Goal: Task Accomplishment & Management: Manage account settings

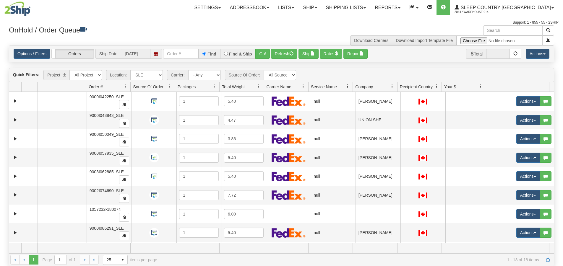
select select "7603"
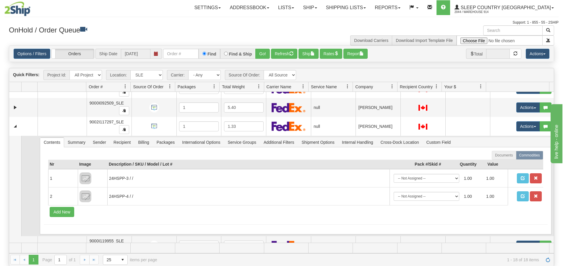
scroll to position [177, 0]
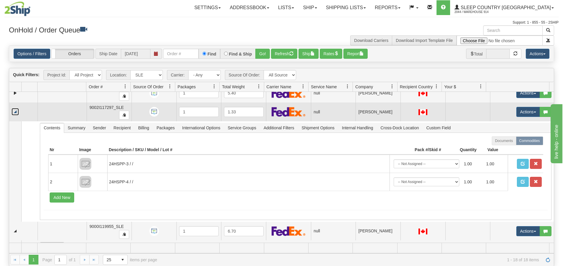
click at [13, 112] on link "Collapse" at bounding box center [15, 111] width 7 height 7
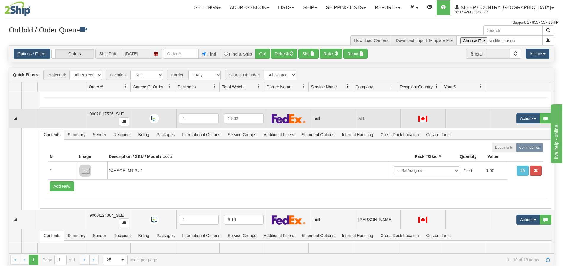
scroll to position [325, 0]
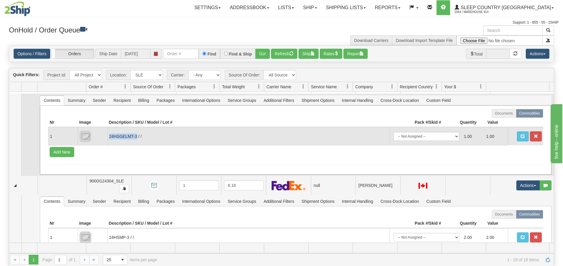
drag, startPoint x: 137, startPoint y: 137, endPoint x: 110, endPoint y: 136, distance: 26.9
click at [110, 136] on td "24HSGELMT-3 / /" at bounding box center [248, 136] width 282 height 18
copy td "24HSGELMT-3"
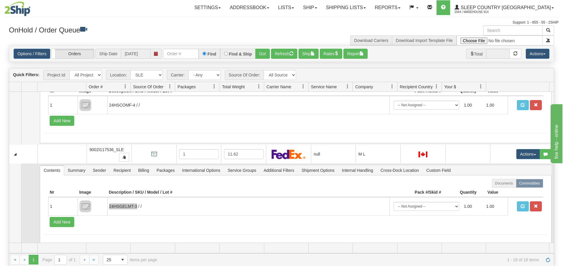
scroll to position [236, 0]
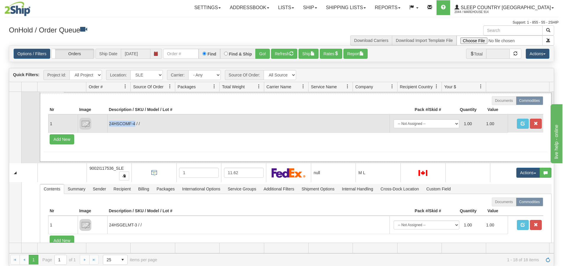
drag, startPoint x: 134, startPoint y: 123, endPoint x: 109, endPoint y: 125, distance: 25.2
click at [109, 125] on td "24HSCOMF-4 / /" at bounding box center [248, 124] width 282 height 18
copy td "24HSCOMF-4"
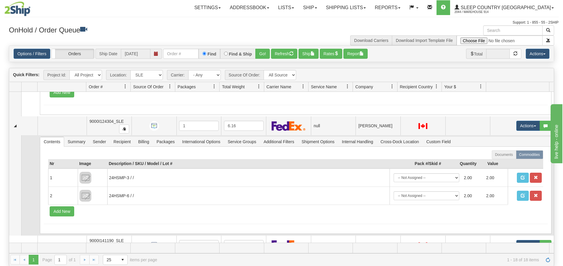
scroll to position [384, 0]
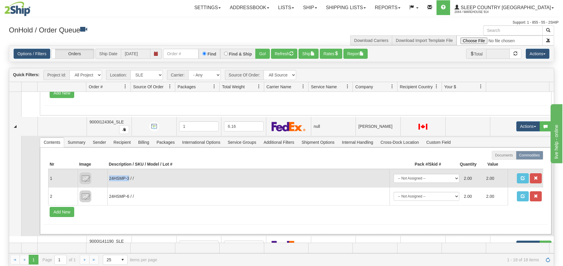
drag, startPoint x: 128, startPoint y: 178, endPoint x: 110, endPoint y: 179, distance: 18.7
click at [110, 179] on td "24HSMP-3 / /" at bounding box center [248, 178] width 282 height 18
copy td "24HSMP-3"
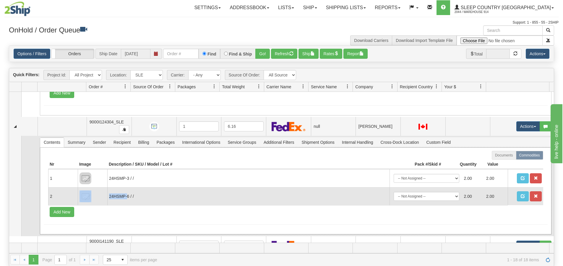
drag, startPoint x: 128, startPoint y: 197, endPoint x: 107, endPoint y: 200, distance: 20.6
click at [107, 200] on td "24HSMP-6 / /" at bounding box center [248, 196] width 282 height 18
drag, startPoint x: 129, startPoint y: 196, endPoint x: 108, endPoint y: 197, distance: 21.3
click at [108, 197] on td "24HSMP-6 / /" at bounding box center [248, 196] width 282 height 18
copy td "24HSMP-6"
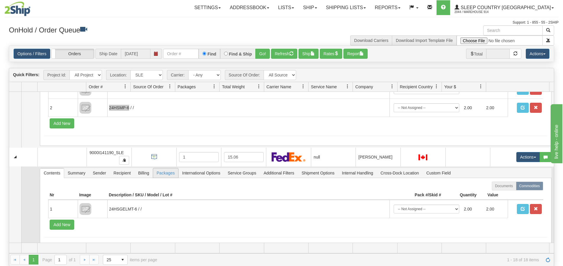
scroll to position [532, 0]
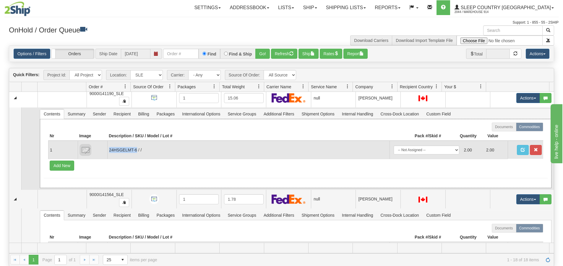
drag, startPoint x: 136, startPoint y: 149, endPoint x: 109, endPoint y: 153, distance: 27.7
click at [109, 153] on td "24HSGELMT-6 / /" at bounding box center [248, 150] width 282 height 18
copy td "24HSGELMT-6"
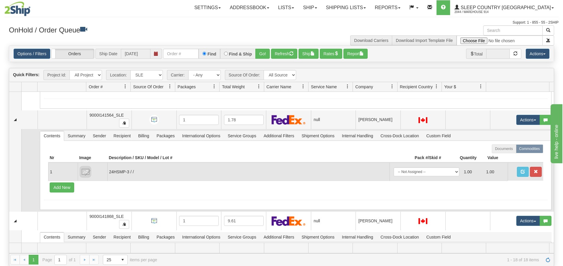
scroll to position [621, 0]
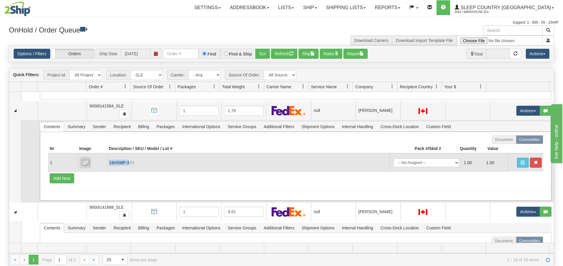
drag, startPoint x: 129, startPoint y: 164, endPoint x: 108, endPoint y: 163, distance: 21.3
click at [108, 163] on td "24HSMP-3 / /" at bounding box center [248, 163] width 282 height 18
copy td "24HSMP-3"
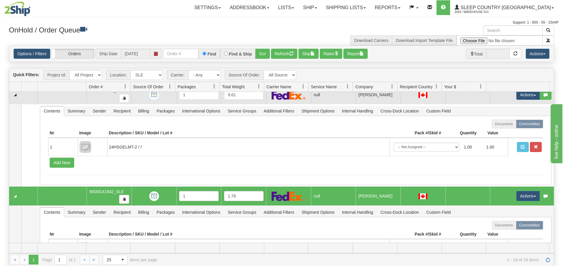
scroll to position [739, 0]
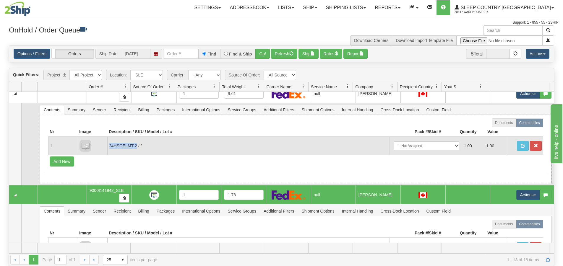
drag, startPoint x: 137, startPoint y: 146, endPoint x: 109, endPoint y: 144, distance: 27.8
click at [109, 144] on td "24HSGELMT-2 / /" at bounding box center [248, 146] width 282 height 18
copy td "24HSGELMT-2"
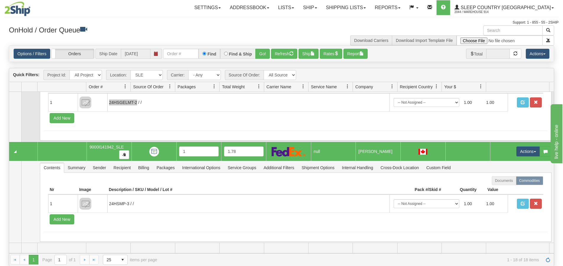
scroll to position [783, 0]
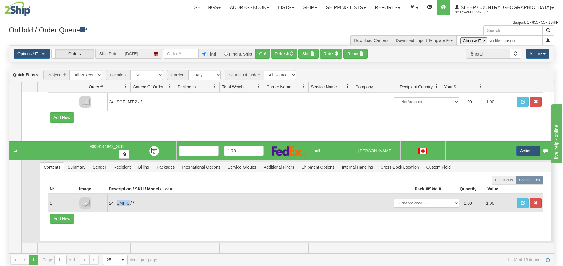
drag, startPoint x: 130, startPoint y: 203, endPoint x: 117, endPoint y: 203, distance: 12.7
click at [117, 203] on td "24HSMP-3 / /" at bounding box center [248, 203] width 282 height 18
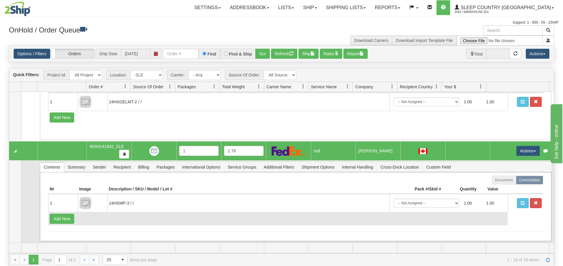
click at [133, 217] on td "Add New" at bounding box center [278, 218] width 460 height 13
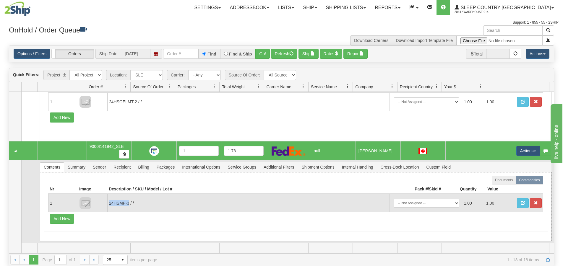
drag, startPoint x: 129, startPoint y: 204, endPoint x: 108, endPoint y: 204, distance: 21.3
click at [108, 204] on td "24HSMP-3 / /" at bounding box center [248, 203] width 282 height 18
copy td "24HSMP-3"
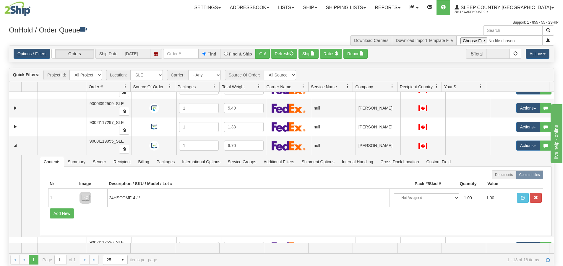
scroll to position [0, 0]
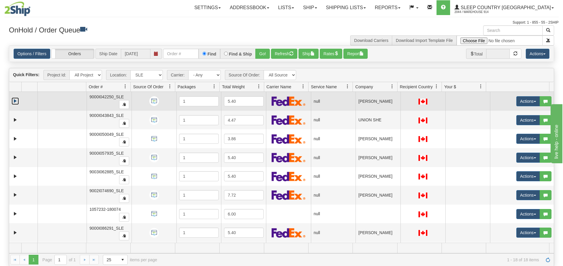
click at [14, 101] on link "Expand" at bounding box center [15, 101] width 7 height 7
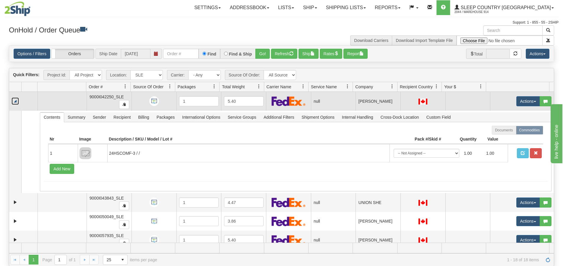
click at [14, 101] on link "Collapse" at bounding box center [15, 101] width 7 height 7
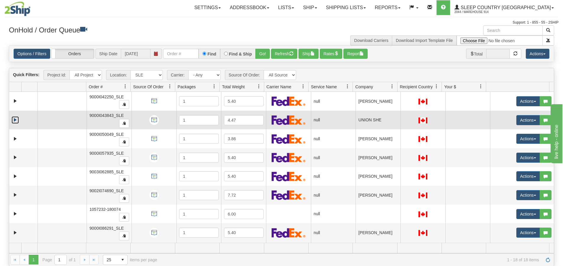
click at [13, 121] on link "Expand" at bounding box center [15, 119] width 7 height 7
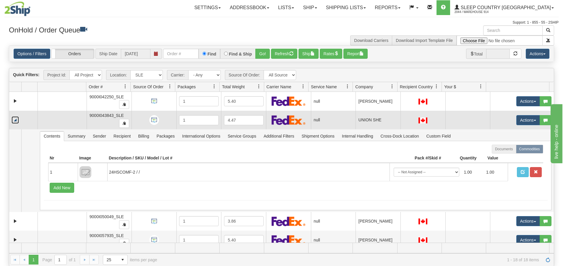
click at [13, 121] on link "Collapse" at bounding box center [15, 119] width 7 height 7
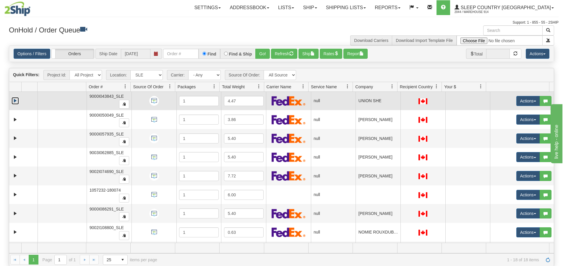
scroll to position [30, 0]
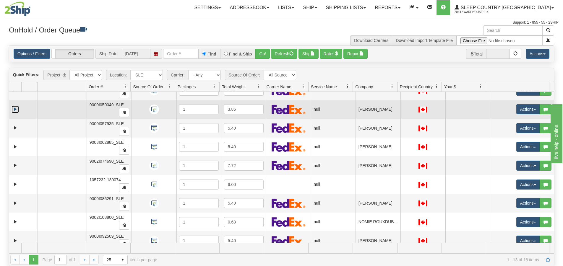
click at [17, 110] on link "Expand" at bounding box center [15, 109] width 7 height 7
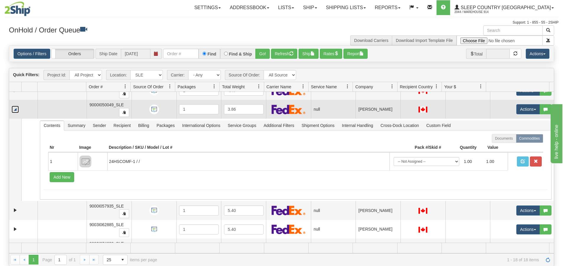
click at [17, 110] on link "Collapse" at bounding box center [15, 109] width 7 height 7
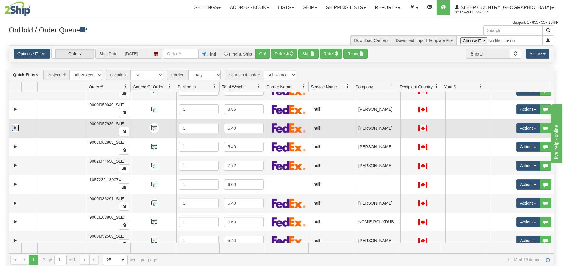
click at [17, 126] on link "Expand" at bounding box center [15, 127] width 7 height 7
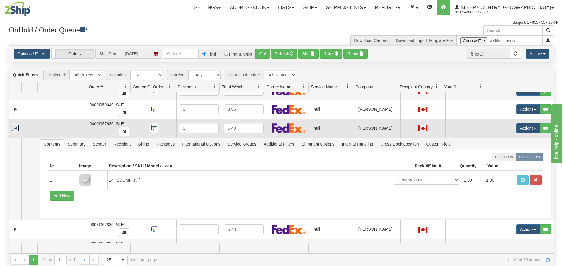
click at [17, 126] on link "Collapse" at bounding box center [15, 127] width 7 height 7
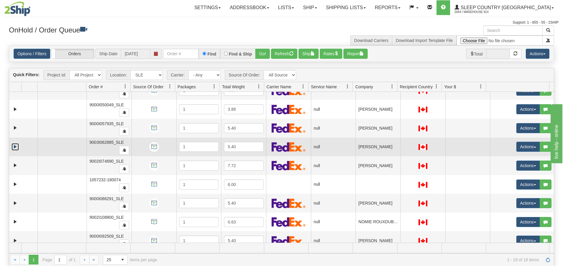
click at [15, 145] on link "Expand" at bounding box center [15, 146] width 7 height 7
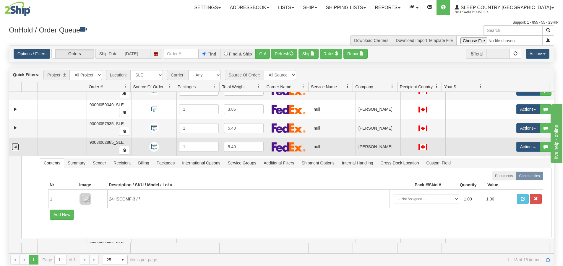
click at [15, 145] on link "Collapse" at bounding box center [15, 146] width 7 height 7
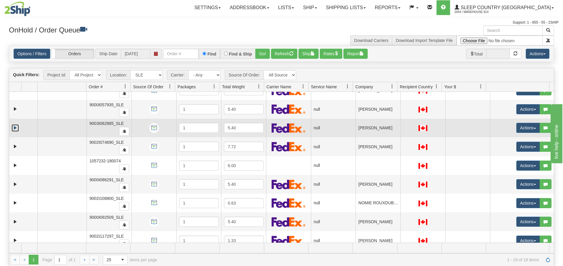
scroll to position [59, 0]
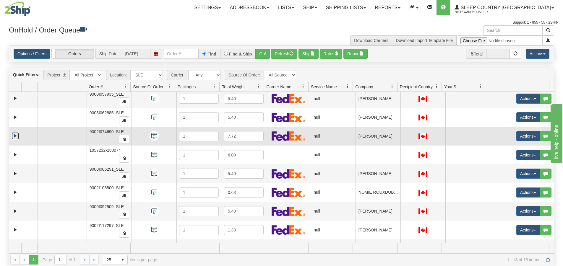
click at [16, 137] on link "Expand" at bounding box center [15, 135] width 7 height 7
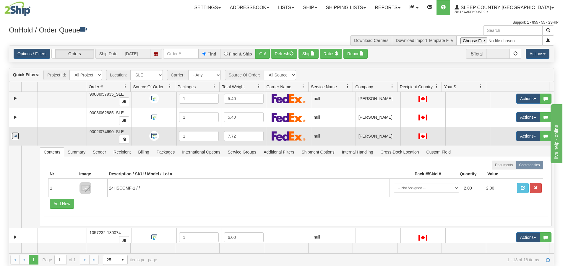
click at [16, 137] on link "Collapse" at bounding box center [15, 135] width 7 height 7
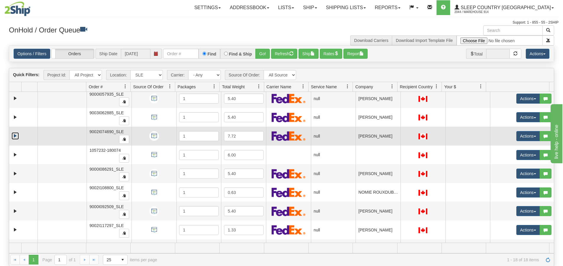
scroll to position [89, 0]
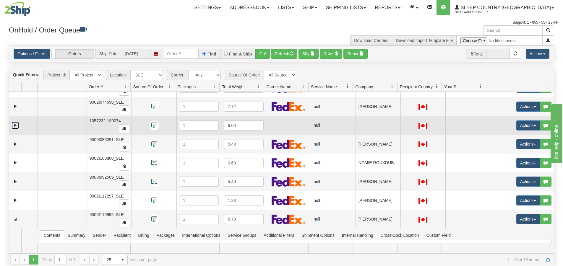
click at [16, 126] on link "Expand" at bounding box center [15, 125] width 7 height 7
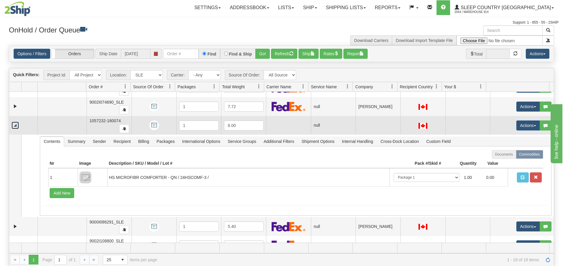
click at [16, 126] on link "Collapse" at bounding box center [15, 125] width 7 height 7
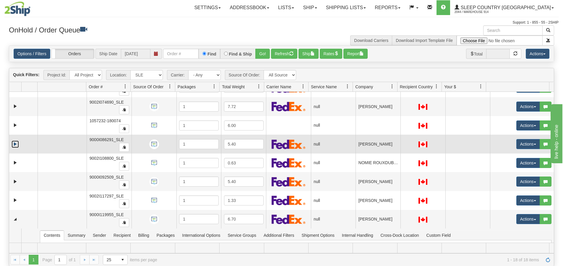
click at [16, 142] on link "Expand" at bounding box center [15, 144] width 7 height 7
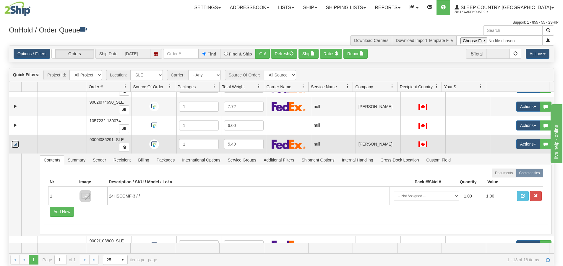
click at [16, 142] on link "Collapse" at bounding box center [15, 144] width 7 height 7
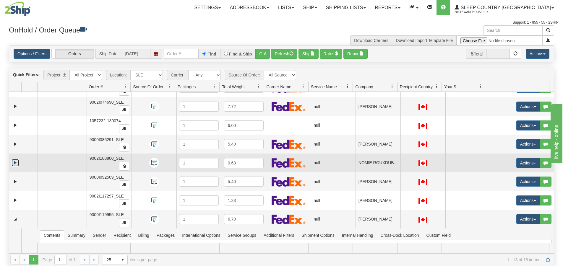
click at [15, 160] on link "Expand" at bounding box center [15, 162] width 7 height 7
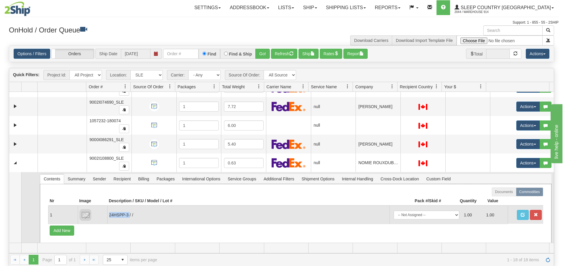
drag, startPoint x: 129, startPoint y: 216, endPoint x: 109, endPoint y: 214, distance: 20.2
click at [109, 214] on td "24HSPP-3 / /" at bounding box center [248, 215] width 282 height 18
copy td "24HSPP-3"
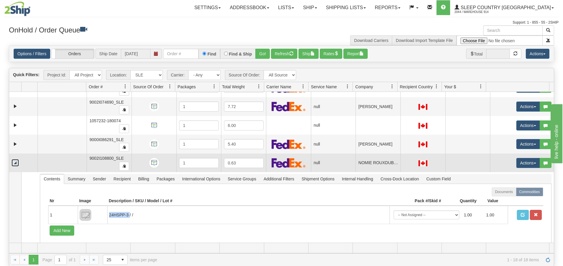
click at [14, 163] on link "Collapse" at bounding box center [15, 162] width 7 height 7
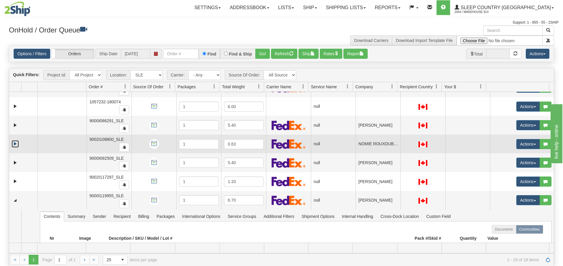
scroll to position [118, 0]
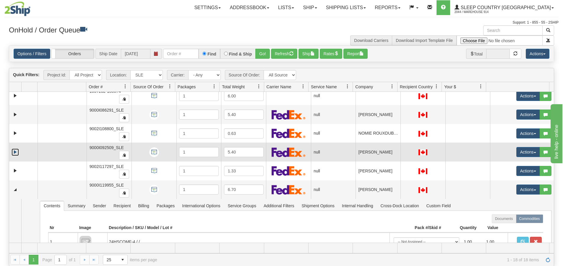
click at [16, 151] on link "Expand" at bounding box center [15, 152] width 7 height 7
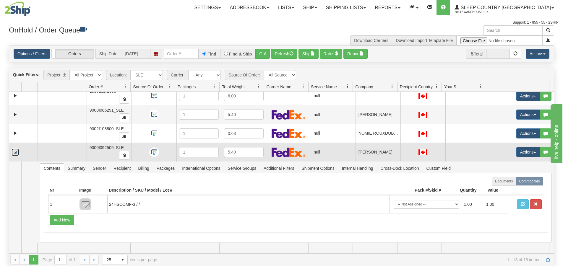
click at [18, 151] on link "Collapse" at bounding box center [15, 152] width 7 height 7
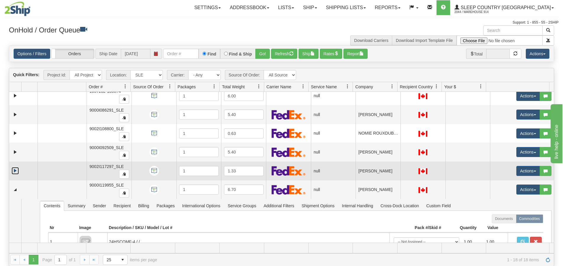
click at [15, 169] on link "Expand" at bounding box center [15, 170] width 7 height 7
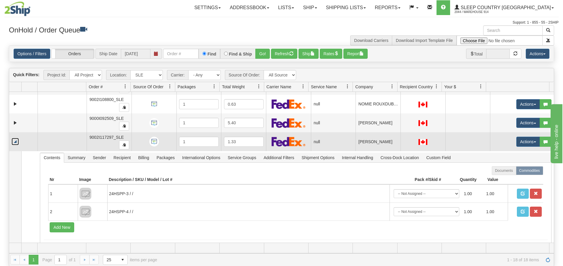
scroll to position [148, 0]
click at [14, 141] on link "Collapse" at bounding box center [15, 141] width 7 height 7
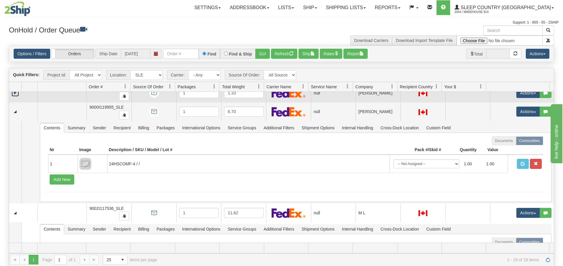
scroll to position [207, 0]
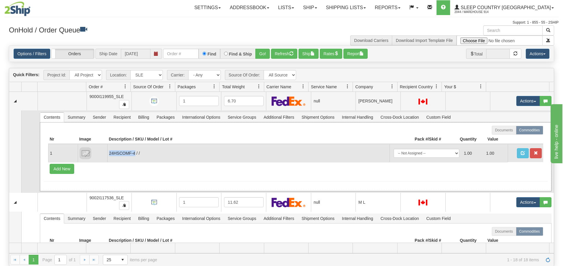
drag, startPoint x: 135, startPoint y: 154, endPoint x: 110, endPoint y: 155, distance: 24.9
click at [110, 155] on td "24HSCOMF-4 / /" at bounding box center [248, 153] width 282 height 18
copy td "24HSCOMF-4"
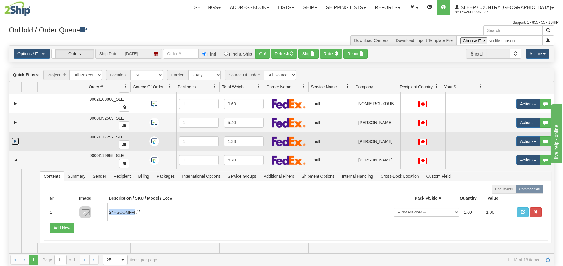
click at [15, 144] on link "Expand" at bounding box center [15, 141] width 7 height 7
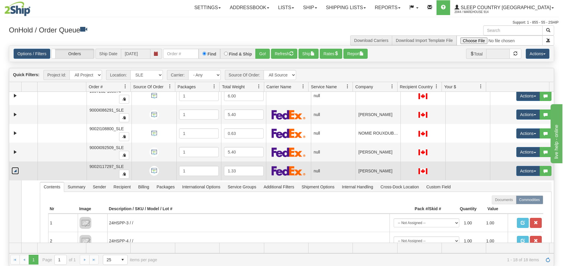
click at [16, 171] on link "Collapse" at bounding box center [15, 170] width 7 height 7
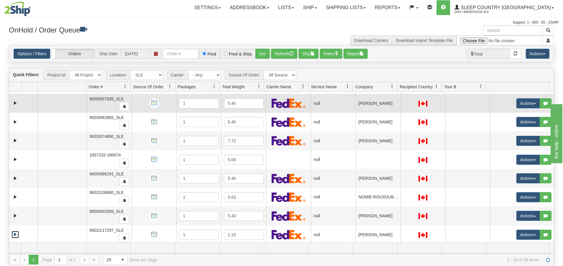
scroll to position [0, 0]
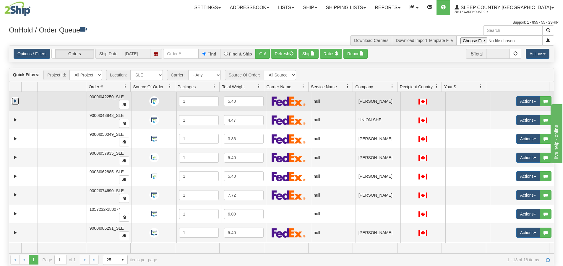
click at [15, 103] on link "Expand" at bounding box center [15, 101] width 7 height 7
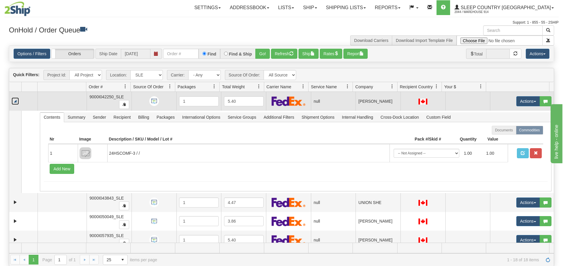
click at [15, 103] on link "Collapse" at bounding box center [15, 101] width 7 height 7
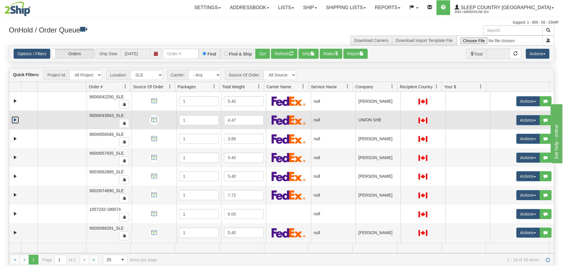
click at [16, 119] on link "Expand" at bounding box center [15, 119] width 7 height 7
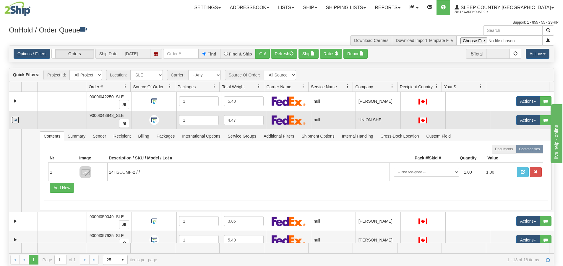
click at [16, 119] on link "Collapse" at bounding box center [15, 119] width 7 height 7
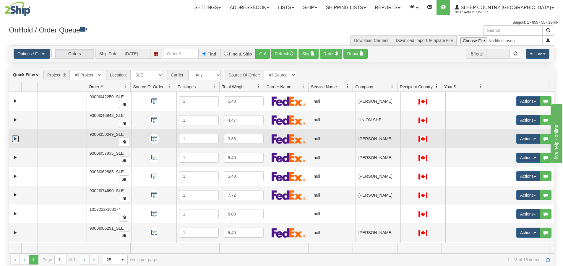
click at [16, 137] on link "Expand" at bounding box center [15, 138] width 7 height 7
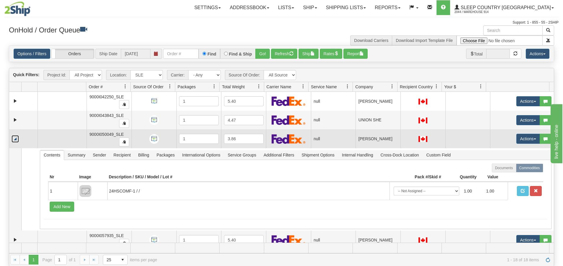
click at [16, 137] on link "Collapse" at bounding box center [15, 138] width 7 height 7
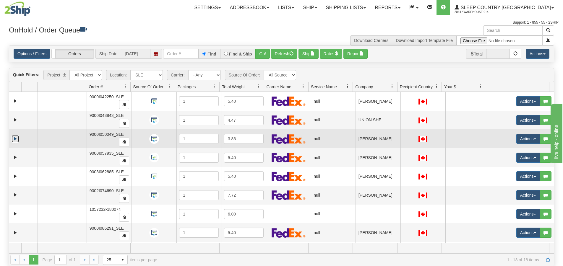
scroll to position [30, 0]
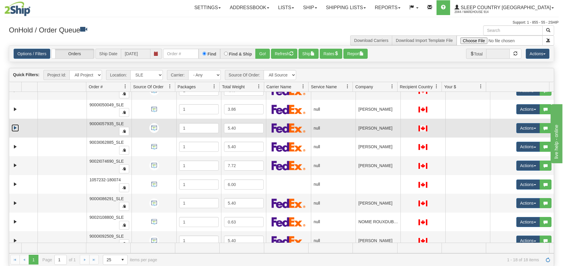
click at [16, 130] on link "Expand" at bounding box center [15, 127] width 7 height 7
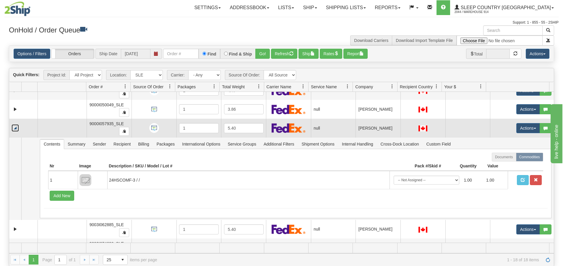
click at [16, 130] on link "Collapse" at bounding box center [15, 127] width 7 height 7
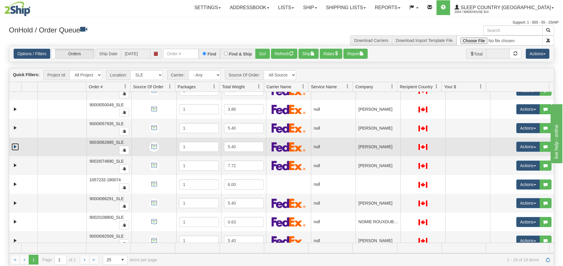
click at [16, 145] on link "Expand" at bounding box center [15, 146] width 7 height 7
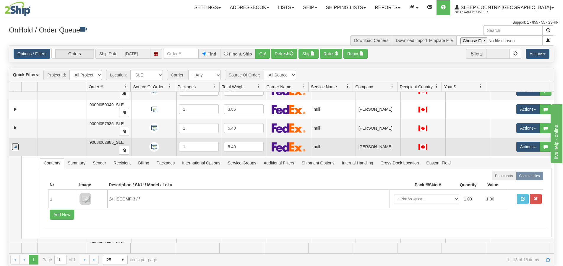
click at [16, 145] on link "Collapse" at bounding box center [15, 146] width 7 height 7
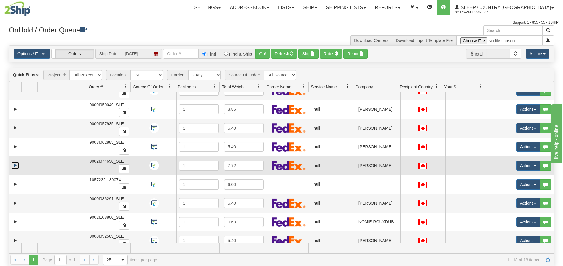
click at [14, 165] on link "Expand" at bounding box center [15, 165] width 7 height 7
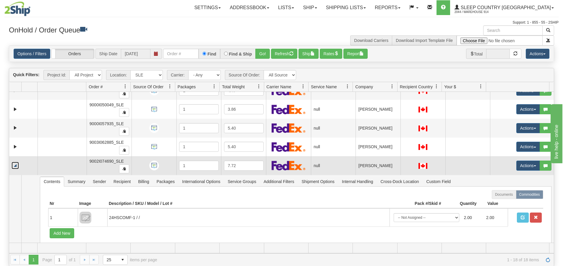
click at [14, 165] on link "Collapse" at bounding box center [15, 165] width 7 height 7
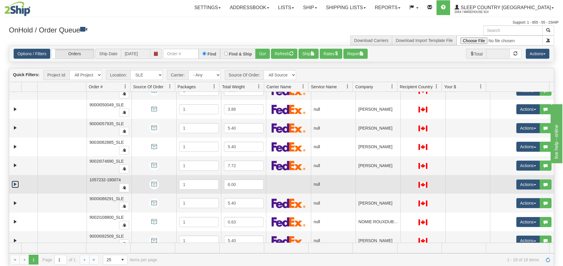
click at [15, 182] on link "Expand" at bounding box center [15, 184] width 7 height 7
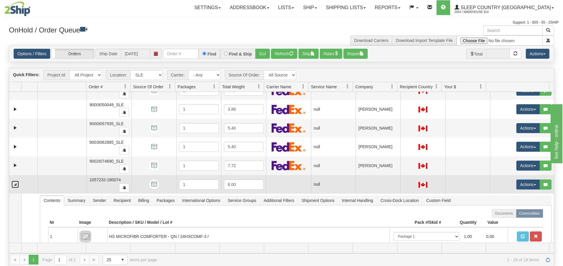
click at [15, 182] on link "Collapse" at bounding box center [15, 184] width 7 height 7
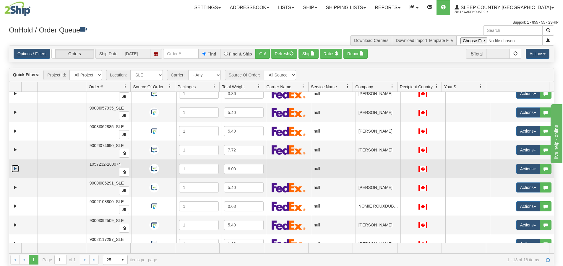
scroll to position [59, 0]
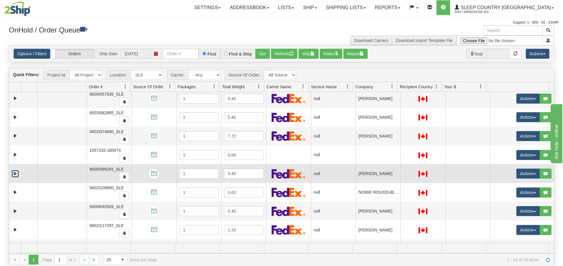
click at [15, 173] on link "Expand" at bounding box center [15, 173] width 7 height 7
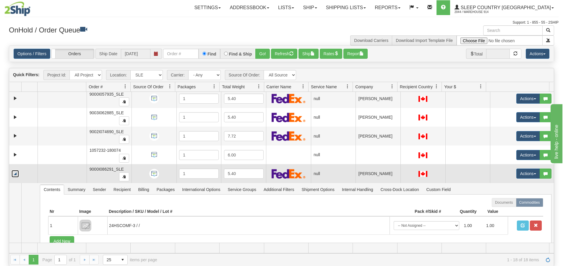
click at [15, 173] on link "Collapse" at bounding box center [15, 173] width 7 height 7
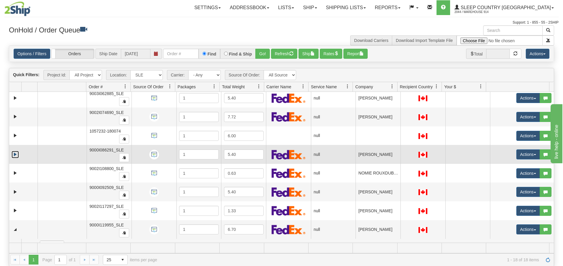
scroll to position [89, 0]
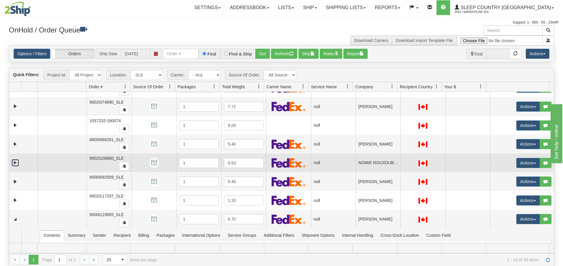
click at [15, 164] on link "Expand" at bounding box center [15, 162] width 7 height 7
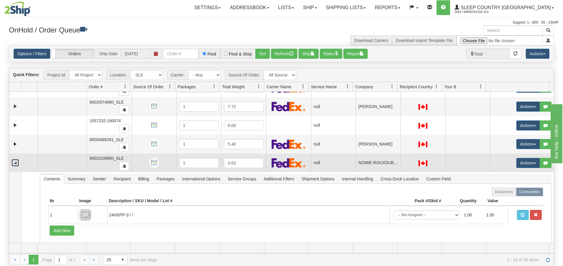
click at [15, 164] on link "Collapse" at bounding box center [15, 162] width 7 height 7
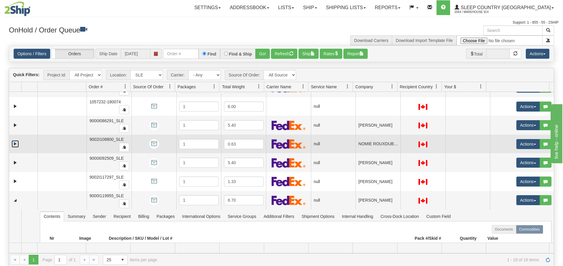
scroll to position [118, 0]
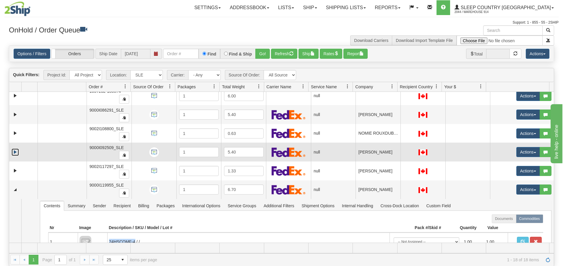
click at [14, 151] on link "Expand" at bounding box center [15, 152] width 7 height 7
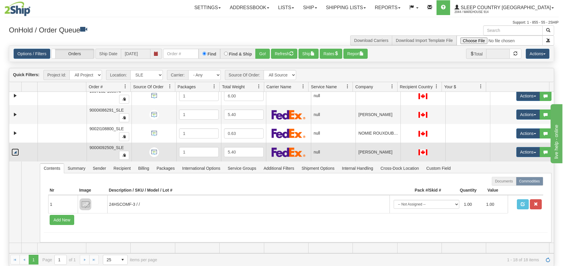
click at [14, 151] on link "Collapse" at bounding box center [15, 152] width 7 height 7
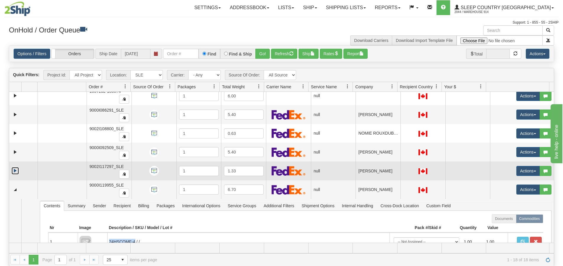
click at [15, 169] on link "Expand" at bounding box center [15, 170] width 7 height 7
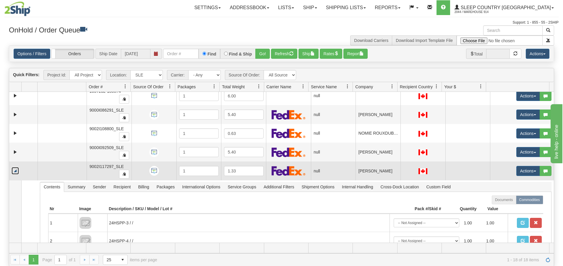
click at [15, 169] on link "Collapse" at bounding box center [15, 170] width 7 height 7
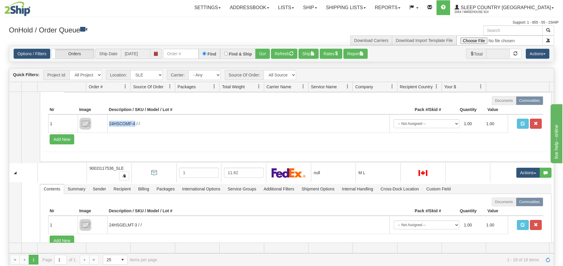
scroll to position [266, 0]
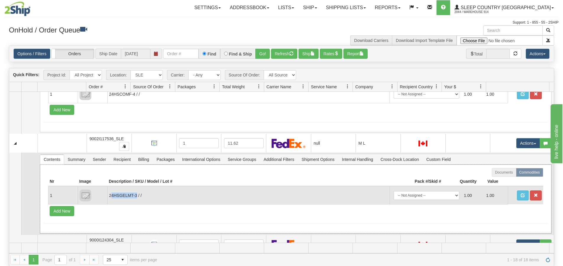
drag, startPoint x: 137, startPoint y: 194, endPoint x: 111, endPoint y: 194, distance: 26.6
click at [111, 194] on td "24HSGELMT-3 / /" at bounding box center [248, 195] width 282 height 18
click at [121, 203] on td "24HSGELMT-3 / /" at bounding box center [248, 195] width 282 height 18
click at [137, 193] on td "24HSGELMT-3 / /" at bounding box center [248, 195] width 282 height 18
drag, startPoint x: 137, startPoint y: 193, endPoint x: 113, endPoint y: 197, distance: 24.5
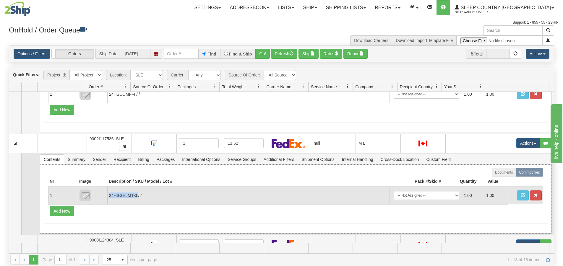
click at [113, 197] on td "24HSGELMT-3 / /" at bounding box center [248, 195] width 282 height 18
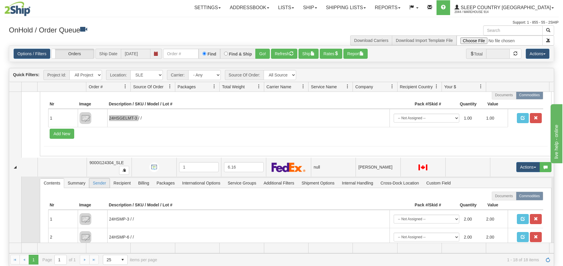
scroll to position [384, 0]
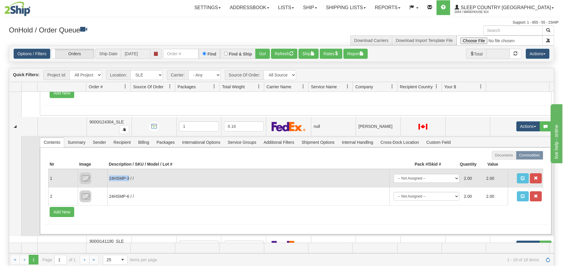
drag, startPoint x: 128, startPoint y: 179, endPoint x: 109, endPoint y: 179, distance: 18.9
click at [109, 179] on td "24HSMP-3 / /" at bounding box center [248, 178] width 282 height 18
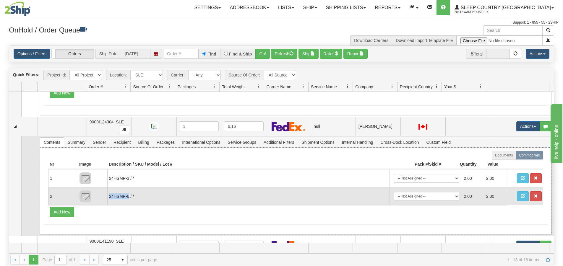
drag, startPoint x: 129, startPoint y: 197, endPoint x: 110, endPoint y: 198, distance: 18.9
click at [110, 198] on td "24HSMP-6 / /" at bounding box center [248, 196] width 282 height 18
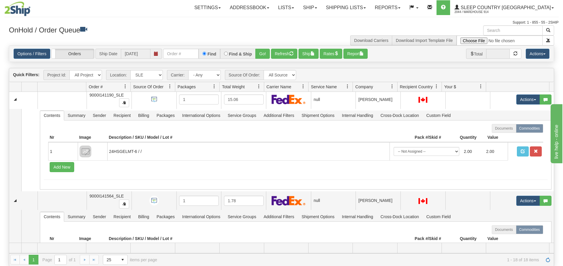
scroll to position [532, 0]
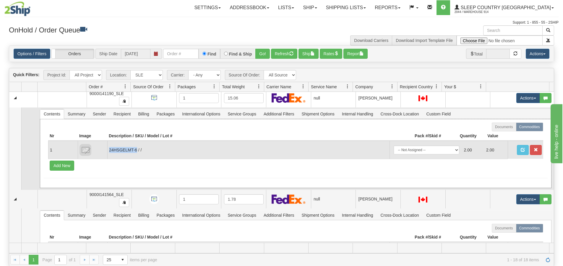
drag, startPoint x: 137, startPoint y: 150, endPoint x: 109, endPoint y: 151, distance: 27.2
click at [109, 151] on td "24HSGELMT-6 / /" at bounding box center [248, 150] width 282 height 18
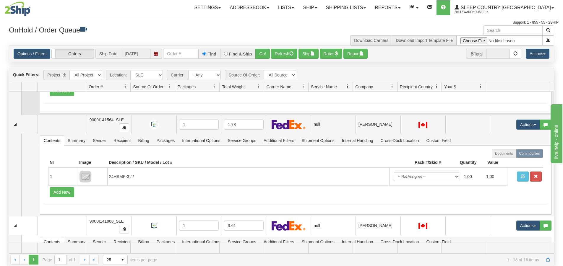
scroll to position [621, 0]
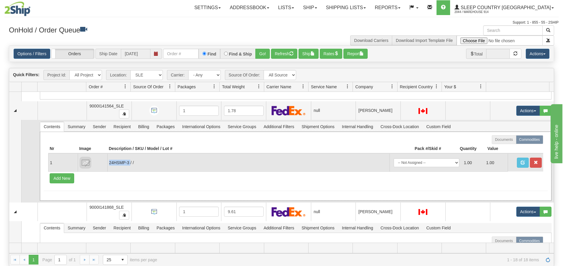
drag, startPoint x: 130, startPoint y: 163, endPoint x: 109, endPoint y: 161, distance: 20.4
click at [109, 161] on td "24HSMP-3 / /" at bounding box center [248, 163] width 282 height 18
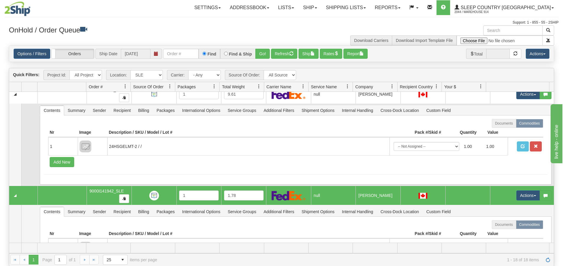
scroll to position [739, 0]
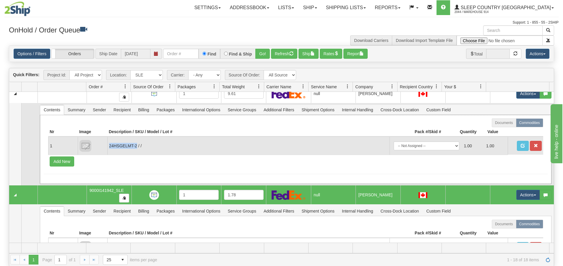
drag, startPoint x: 136, startPoint y: 146, endPoint x: 108, endPoint y: 147, distance: 28.7
click at [108, 147] on td "24HSGELMT-2 / /" at bounding box center [248, 146] width 282 height 18
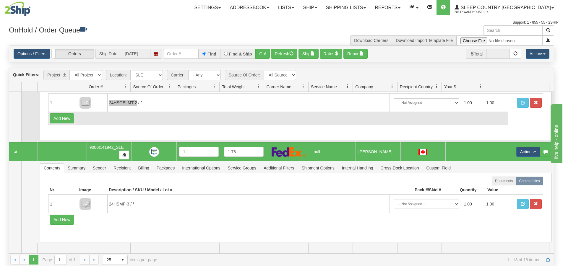
scroll to position [783, 0]
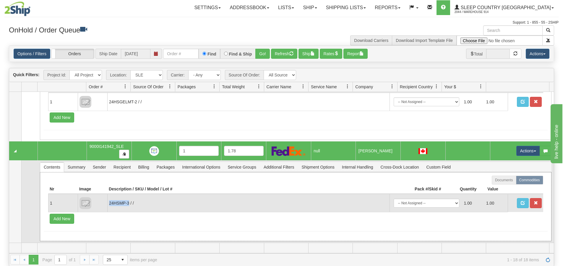
drag, startPoint x: 129, startPoint y: 204, endPoint x: 109, endPoint y: 203, distance: 19.5
click at [109, 203] on td "24HSMP-3 / /" at bounding box center [248, 203] width 282 height 18
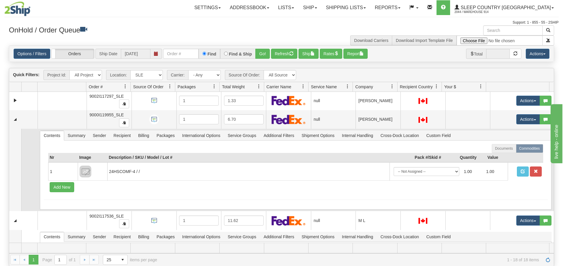
scroll to position [162, 0]
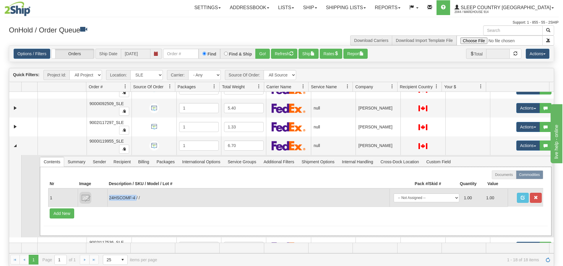
drag, startPoint x: 136, startPoint y: 199, endPoint x: 109, endPoint y: 199, distance: 27.2
click at [109, 199] on td "24HSCOMF-4 / /" at bounding box center [248, 198] width 282 height 18
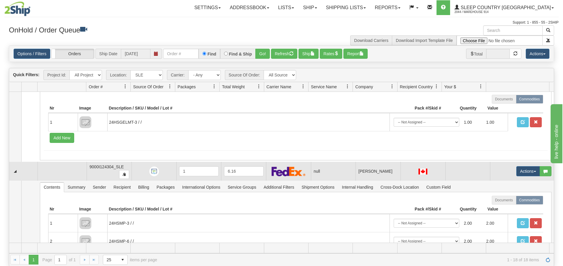
scroll to position [340, 0]
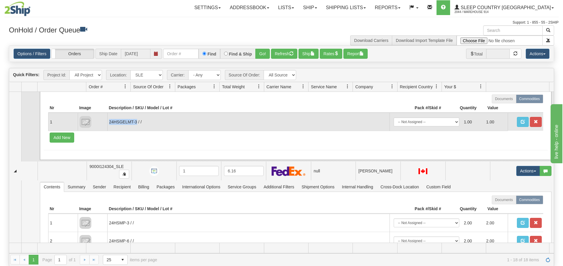
drag, startPoint x: 137, startPoint y: 121, endPoint x: 110, endPoint y: 121, distance: 26.6
click at [110, 121] on td "24HSGELMT-3 / /" at bounding box center [248, 122] width 282 height 18
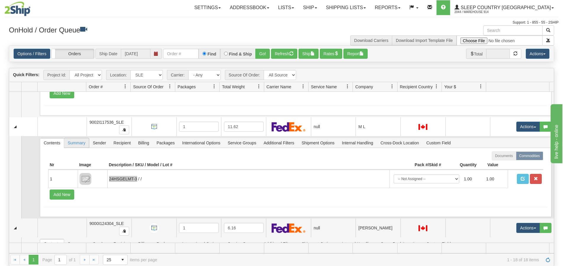
scroll to position [280, 0]
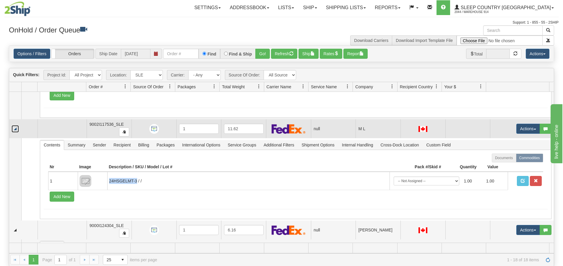
click at [15, 130] on link "Collapse" at bounding box center [15, 128] width 7 height 7
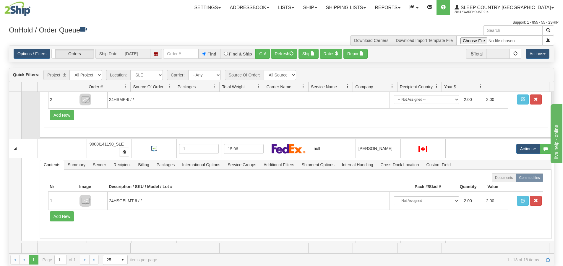
scroll to position [340, 0]
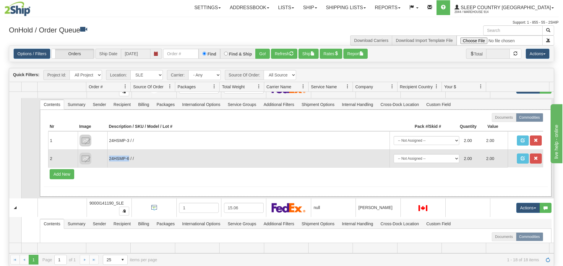
drag, startPoint x: 129, startPoint y: 158, endPoint x: 110, endPoint y: 158, distance: 18.9
click at [110, 158] on td "24HSMP-6 / /" at bounding box center [248, 159] width 282 height 18
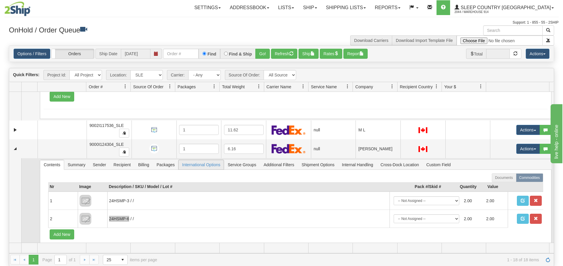
scroll to position [280, 0]
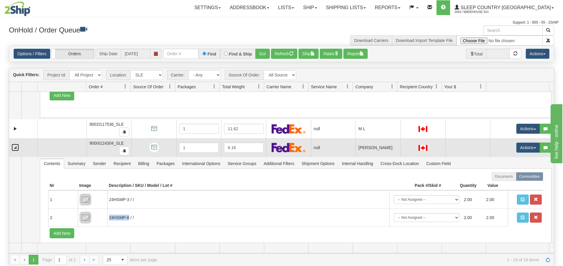
click at [12, 146] on link "Collapse" at bounding box center [15, 147] width 7 height 7
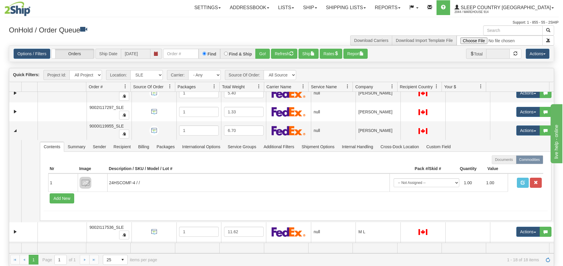
scroll to position [192, 0]
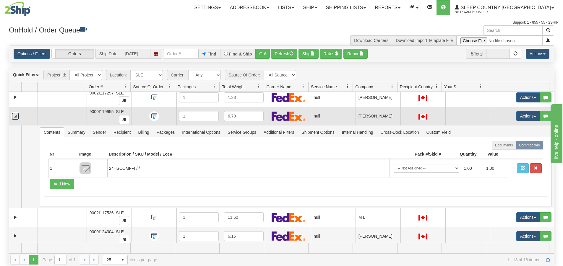
click at [14, 115] on link "Collapse" at bounding box center [15, 116] width 7 height 7
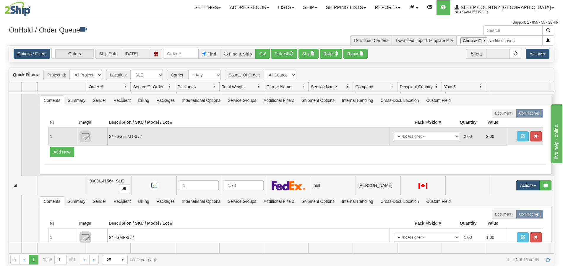
scroll to position [280, 0]
drag, startPoint x: 136, startPoint y: 136, endPoint x: 109, endPoint y: 137, distance: 27.5
click at [109, 137] on td "24HSGELMT-6 / /" at bounding box center [248, 136] width 282 height 18
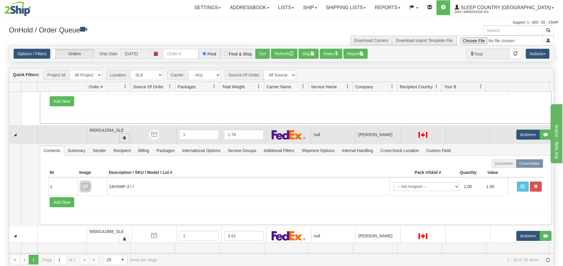
scroll to position [369, 0]
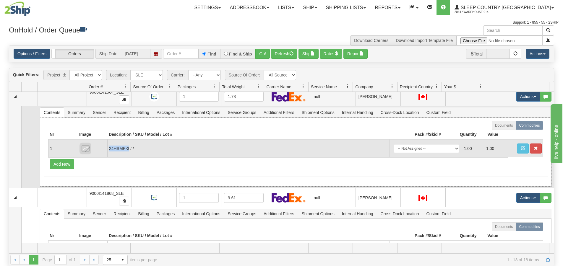
drag, startPoint x: 129, startPoint y: 149, endPoint x: 108, endPoint y: 149, distance: 20.7
click at [108, 149] on td "24HSMP-3 / /" at bounding box center [248, 148] width 282 height 18
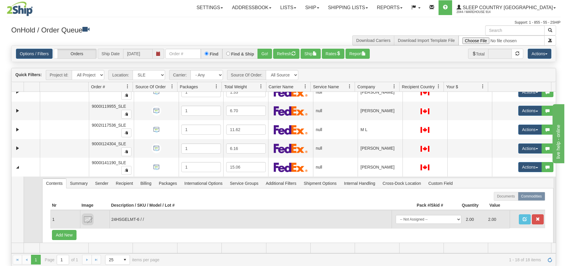
scroll to position [221, 0]
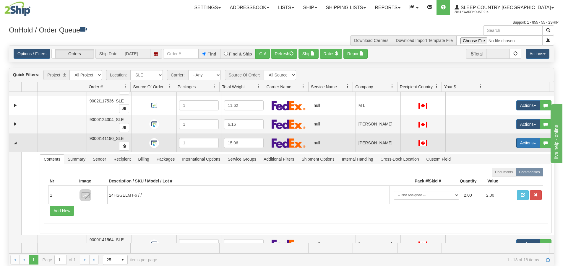
click at [520, 145] on button "Actions" at bounding box center [528, 143] width 24 height 10
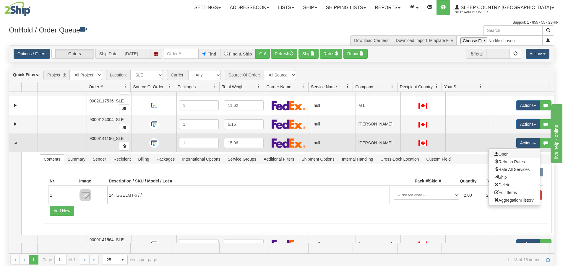
click at [514, 154] on link "Open" at bounding box center [514, 154] width 51 height 8
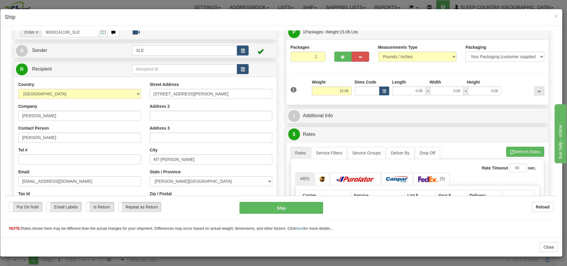
scroll to position [0, 0]
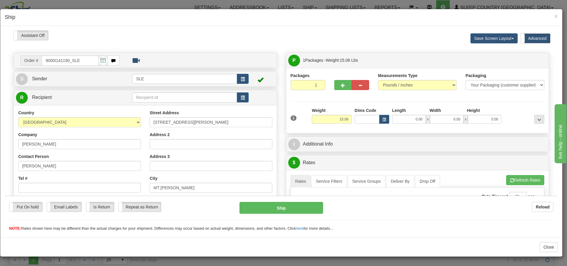
click at [426, 121] on span "x" at bounding box center [428, 119] width 4 height 9
click at [417, 120] on input "0.00" at bounding box center [409, 119] width 34 height 9
type input "0.00"
click at [341, 85] on span "button" at bounding box center [343, 85] width 4 height 4
type input "2"
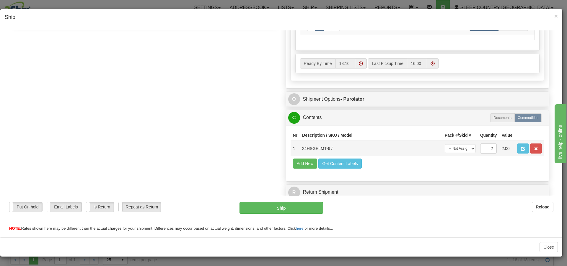
scroll to position [287, 0]
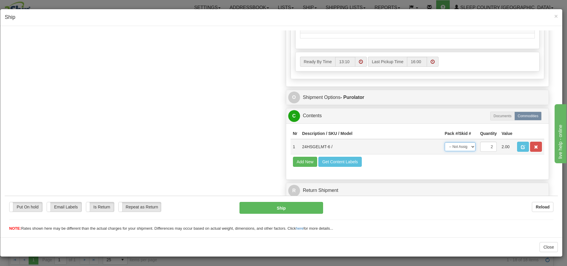
click at [467, 149] on select "-- Not Assigned -- Package 1 Package 2 Split" at bounding box center [460, 146] width 31 height 9
select select "SPLIT"
click at [445, 142] on select "-- Not Assigned -- Package 1 Package 2 Split" at bounding box center [460, 146] width 31 height 9
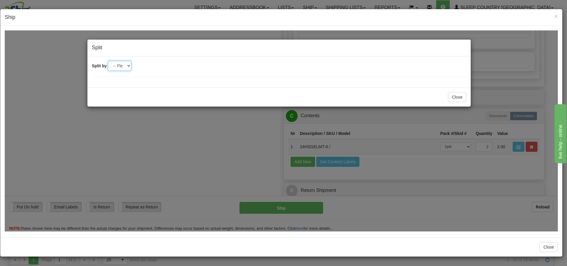
click at [126, 66] on select "-- Please select -- 2" at bounding box center [120, 66] width 24 height 10
select select "2"
click at [108, 61] on select "-- Please select -- 2" at bounding box center [120, 66] width 24 height 10
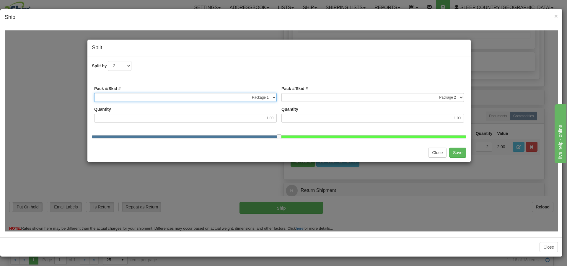
click at [271, 98] on select "-- Not Assigned -- Package 1 Package 2" at bounding box center [185, 97] width 183 height 9
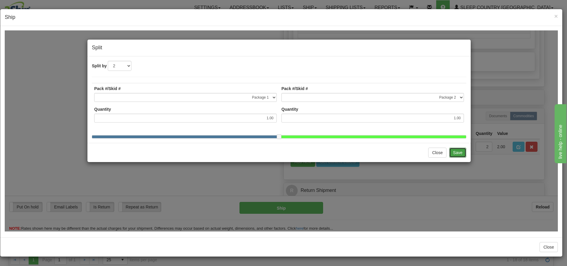
click at [457, 156] on button "Save" at bounding box center [458, 152] width 17 height 10
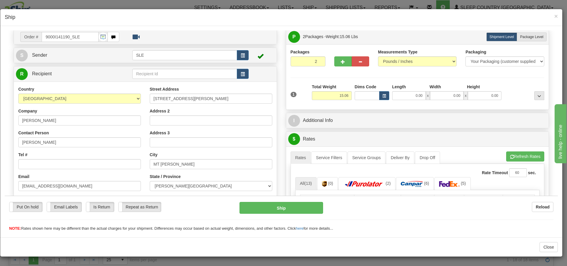
scroll to position [0, 0]
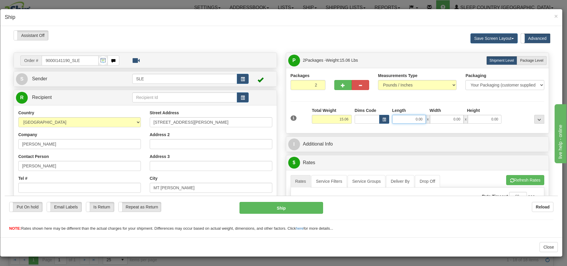
click at [412, 119] on input "0.00" at bounding box center [409, 119] width 34 height 9
type input "10.50"
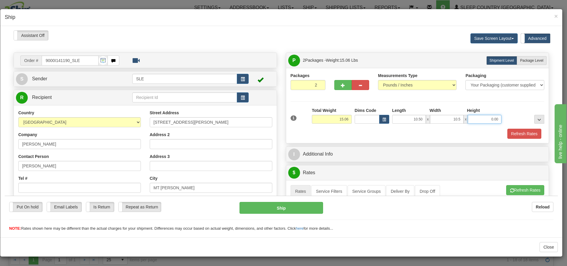
type input "10.50"
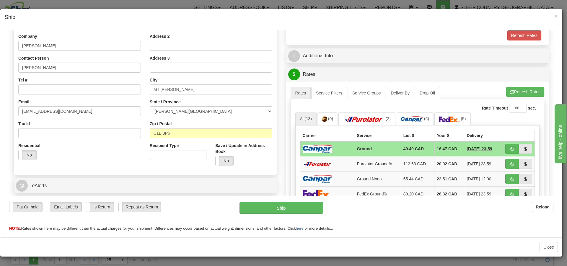
scroll to position [30, 0]
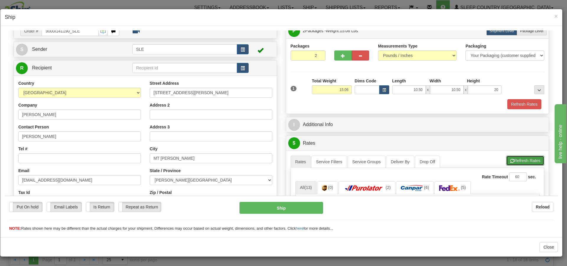
type input "20.00"
click at [523, 160] on button "Refresh Rates" at bounding box center [526, 160] width 38 height 10
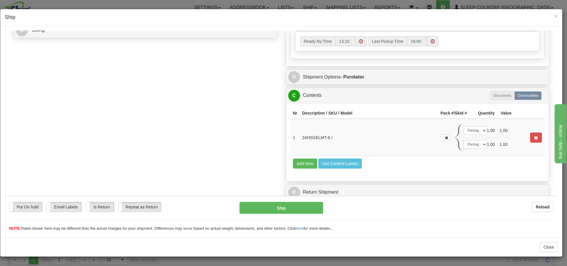
scroll to position [274, 0]
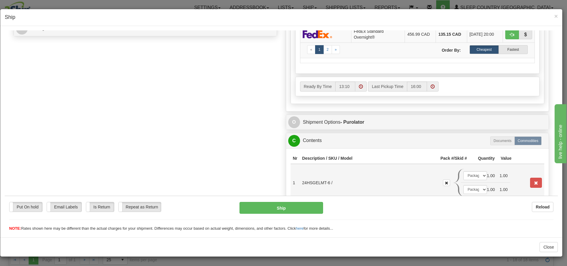
click at [485, 189] on td "1.00" at bounding box center [491, 190] width 13 height 14
click at [479, 189] on select "-- Not Assigned -- Package 1 Package 2" at bounding box center [476, 189] width 24 height 9
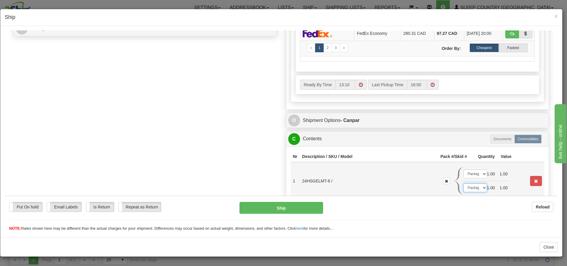
click at [479, 189] on select "-- Not Assigned -- Package 1 Package 2" at bounding box center [476, 187] width 24 height 9
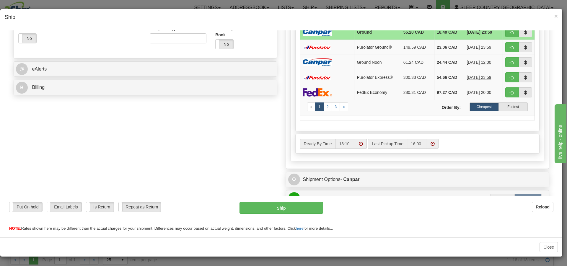
scroll to position [156, 0]
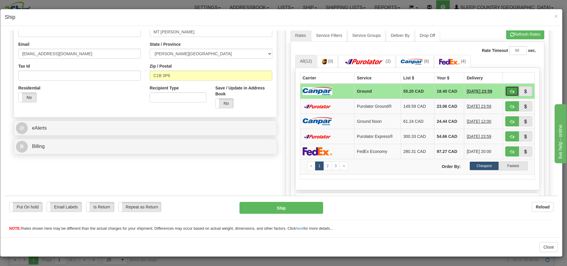
click at [510, 91] on span "button" at bounding box center [512, 92] width 4 height 4
type input "1"
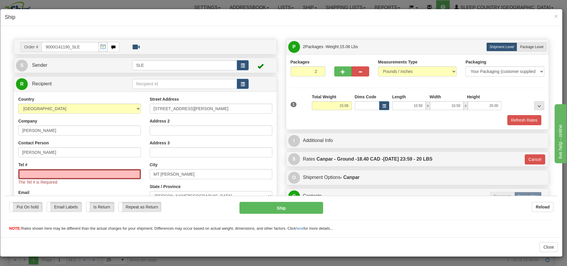
scroll to position [0, 0]
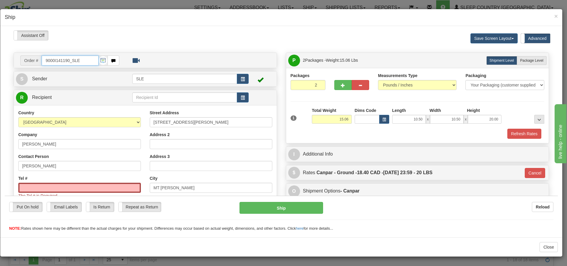
drag, startPoint x: 80, startPoint y: 59, endPoint x: 47, endPoint y: 61, distance: 33.4
click at [47, 61] on input "9000I141190_SLE" at bounding box center [70, 60] width 57 height 10
click at [76, 60] on input "9000I141190_SLE" at bounding box center [70, 60] width 57 height 10
drag, startPoint x: 71, startPoint y: 61, endPoint x: 80, endPoint y: 61, distance: 9.2
click at [79, 61] on input "9000I141190_SLE" at bounding box center [70, 60] width 57 height 10
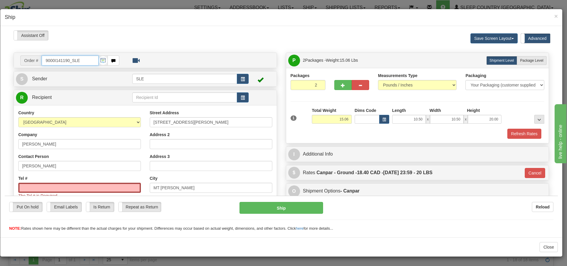
drag, startPoint x: 68, startPoint y: 60, endPoint x: 60, endPoint y: 61, distance: 7.8
click at [60, 61] on input "9000I141190_SLE" at bounding box center [70, 60] width 57 height 10
drag, startPoint x: 69, startPoint y: 60, endPoint x: 46, endPoint y: 62, distance: 23.4
click at [46, 62] on input "9000I141190_SLE" at bounding box center [70, 60] width 57 height 10
click at [55, 183] on input "Tel #" at bounding box center [79, 188] width 123 height 10
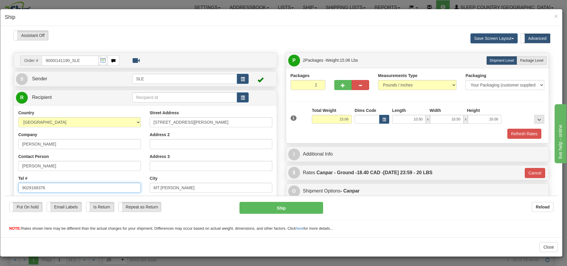
click at [29, 190] on input "9029168376" at bounding box center [79, 188] width 123 height 10
type input "[PHONE_NUMBER]"
click at [138, 176] on div "Tel # [PHONE_NUMBER]" at bounding box center [79, 183] width 123 height 17
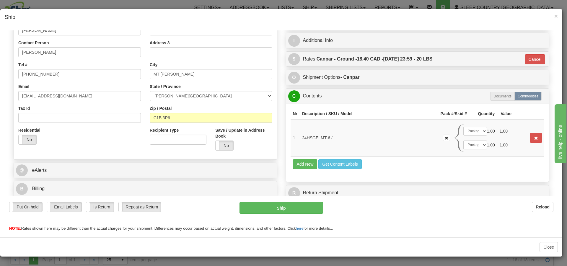
scroll to position [116, 0]
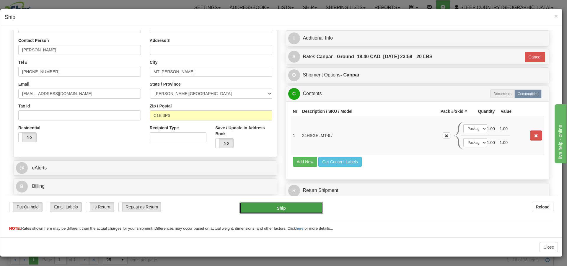
click at [277, 208] on button "Ship" at bounding box center [281, 208] width 83 height 12
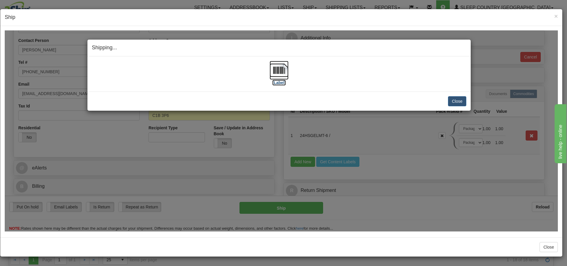
click at [284, 83] on label "[Label]" at bounding box center [279, 82] width 14 height 6
click at [455, 99] on button "Close" at bounding box center [457, 101] width 18 height 10
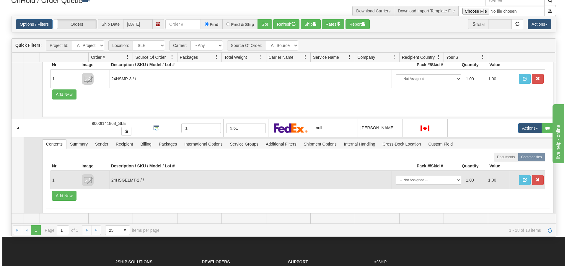
scroll to position [317, 0]
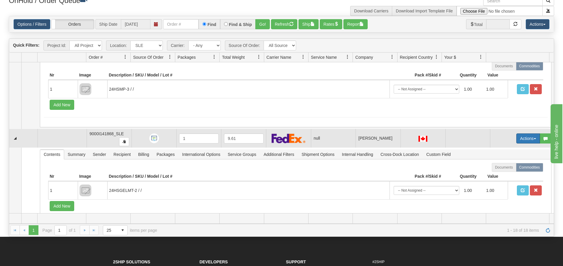
click at [521, 140] on button "Actions" at bounding box center [528, 139] width 24 height 10
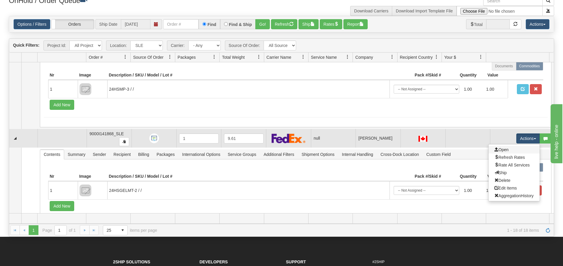
click at [509, 150] on link "Open" at bounding box center [514, 150] width 51 height 8
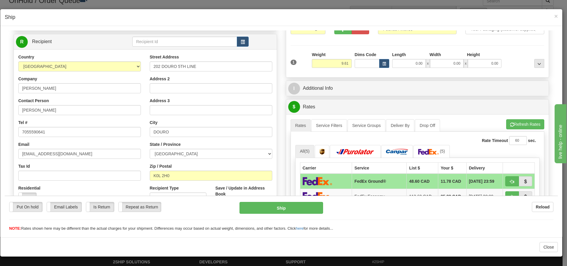
scroll to position [0, 0]
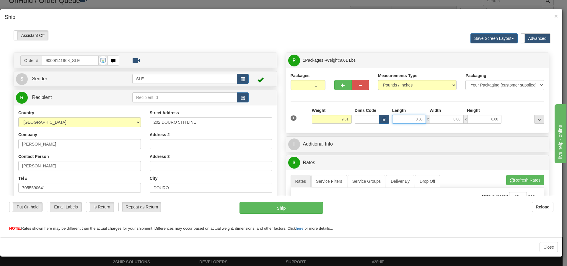
click at [418, 118] on input "0.00" at bounding box center [409, 119] width 34 height 9
type input "11.25"
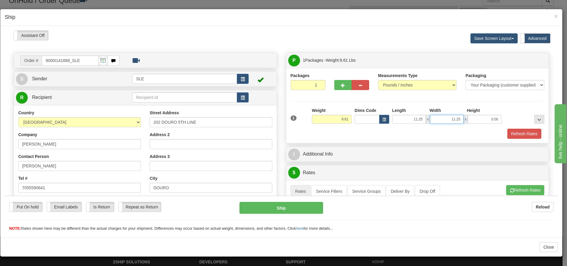
type input "11.25"
type input "20.00"
click at [415, 140] on div "Packages 1 1 Measurements Type" at bounding box center [417, 105] width 263 height 75
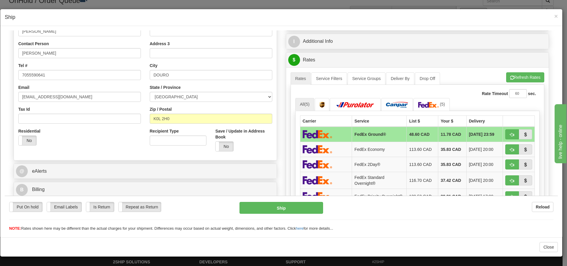
scroll to position [118, 0]
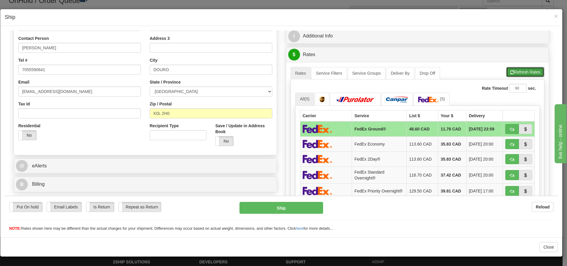
click at [515, 72] on button "Refresh Rates" at bounding box center [526, 72] width 38 height 10
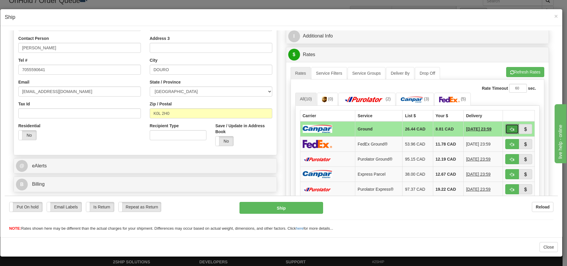
click at [506, 127] on button "button" at bounding box center [513, 129] width 14 height 10
type input "1"
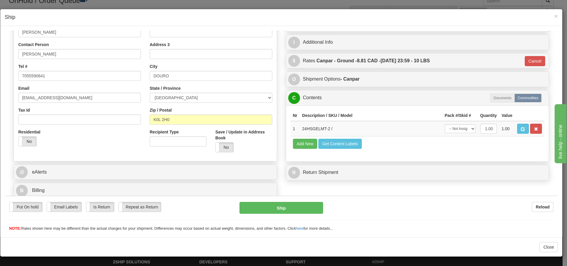
scroll to position [112, 0]
click at [466, 126] on select "-- Not Assigned -- Package 1" at bounding box center [460, 128] width 31 height 9
select select "0"
click at [445, 124] on select "-- Not Assigned -- Package 1" at bounding box center [460, 128] width 31 height 9
click at [292, 206] on button "Ship" at bounding box center [281, 208] width 83 height 12
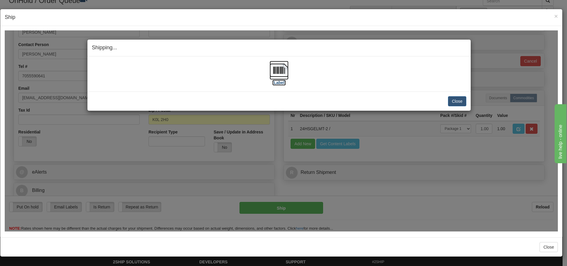
click at [274, 83] on label "[Label]" at bounding box center [279, 82] width 14 height 6
click at [456, 98] on button "Close" at bounding box center [457, 101] width 18 height 10
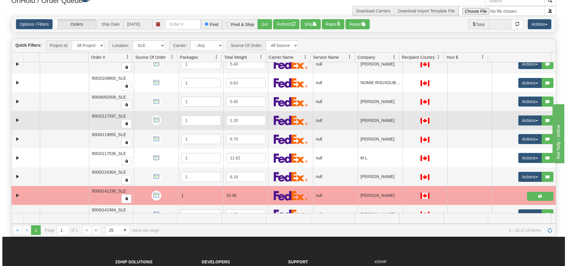
scroll to position [228, 0]
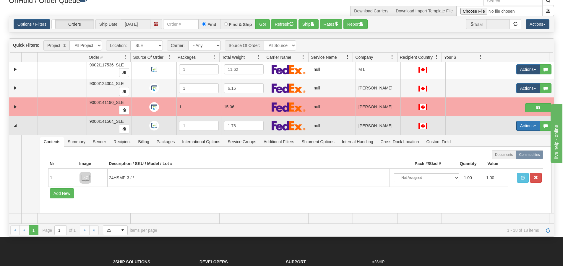
click at [524, 127] on button "Actions" at bounding box center [528, 126] width 24 height 10
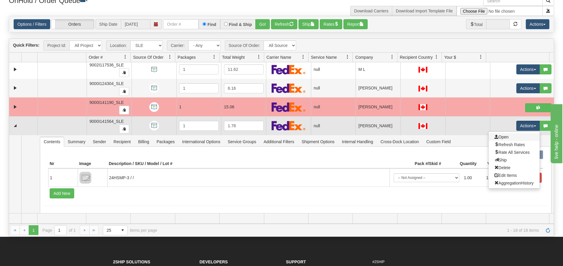
click at [521, 139] on link "Open" at bounding box center [514, 137] width 51 height 8
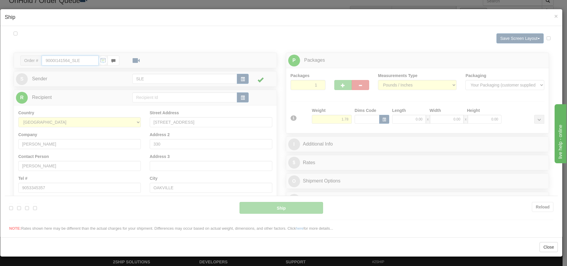
type input "13:17"
type input "16:00"
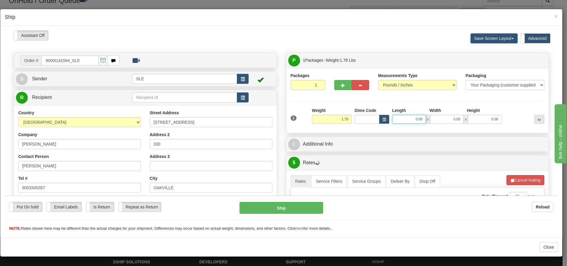
click at [412, 117] on input "0.00" at bounding box center [409, 119] width 34 height 9
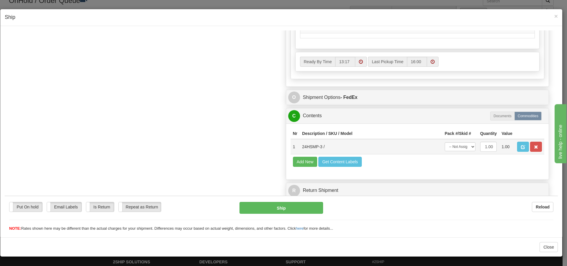
scroll to position [291, 0]
type input "0.00"
click at [466, 148] on select "-- Not Assigned -- Package 1" at bounding box center [460, 146] width 31 height 9
click at [463, 148] on select "-- Not Assigned -- Package 1" at bounding box center [460, 146] width 31 height 9
select select "0"
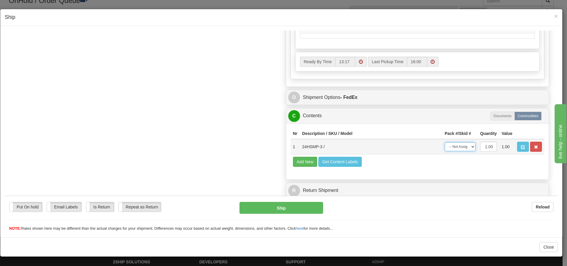
click at [445, 142] on select "-- Not Assigned -- Package 1" at bounding box center [460, 146] width 31 height 9
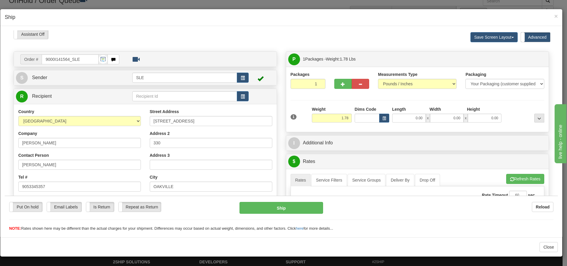
scroll to position [0, 0]
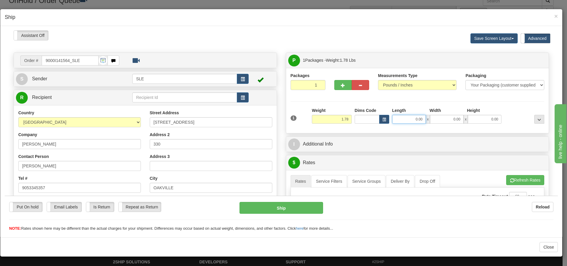
click at [413, 120] on input "0.00" at bounding box center [409, 119] width 34 height 9
type input "10.00"
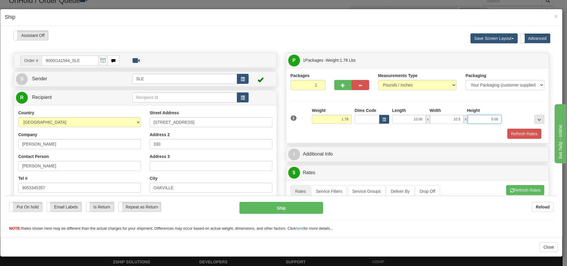
type input "10.50"
click at [481, 119] on input "0.00" at bounding box center [485, 119] width 34 height 9
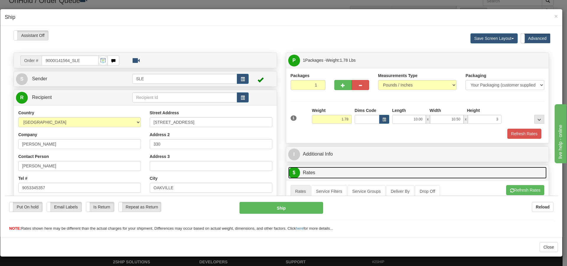
type input "3.00"
click at [461, 168] on link "$ Rates" at bounding box center [417, 173] width 259 height 12
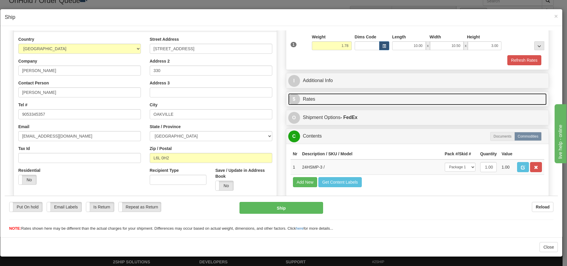
scroll to position [59, 0]
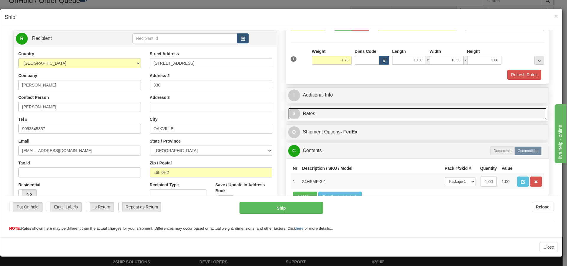
click at [470, 110] on link "$ Rates" at bounding box center [417, 114] width 259 height 12
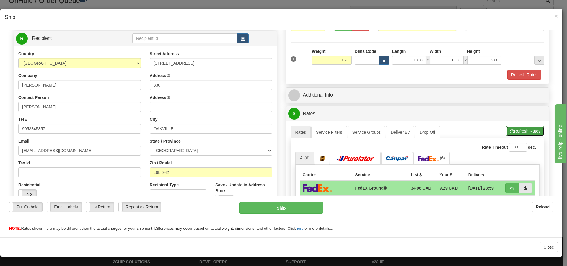
click at [520, 133] on button "Refresh Rates" at bounding box center [526, 131] width 38 height 10
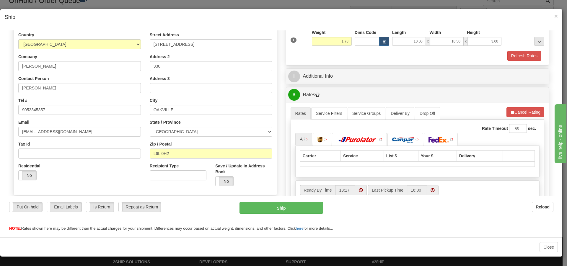
scroll to position [89, 0]
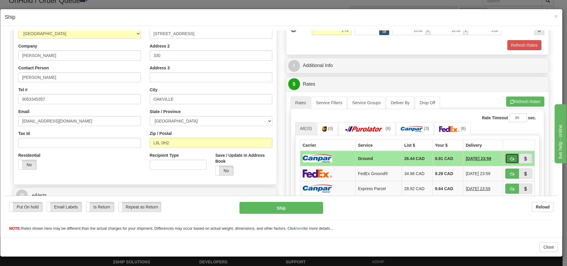
click at [506, 155] on button "button" at bounding box center [513, 158] width 14 height 10
type input "1"
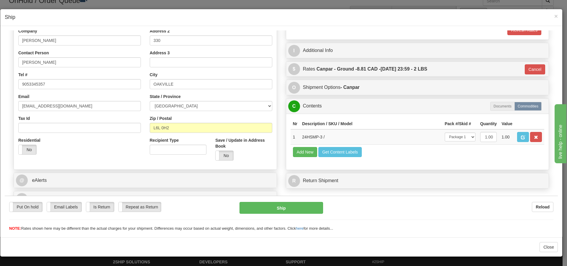
scroll to position [112, 0]
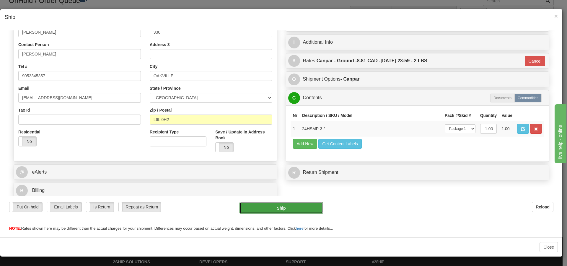
click at [310, 211] on button "Ship" at bounding box center [281, 208] width 83 height 12
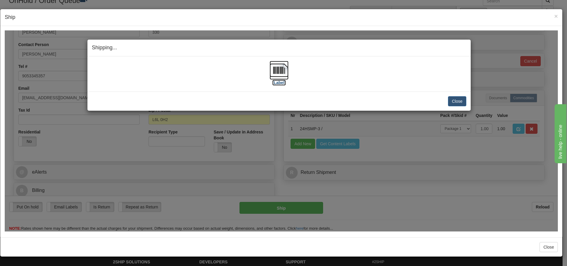
click at [278, 81] on label "[Label]" at bounding box center [279, 82] width 14 height 6
click at [455, 101] on button "Close" at bounding box center [457, 101] width 18 height 10
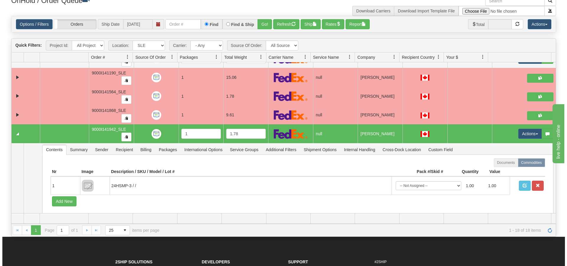
scroll to position [270, 0]
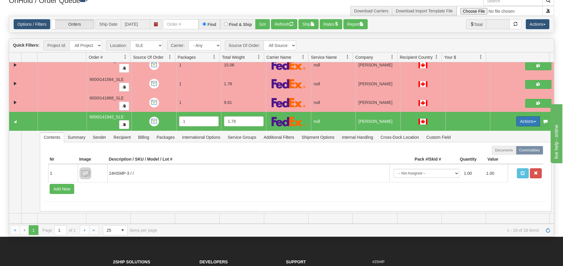
click at [517, 123] on button "Actions" at bounding box center [528, 121] width 24 height 10
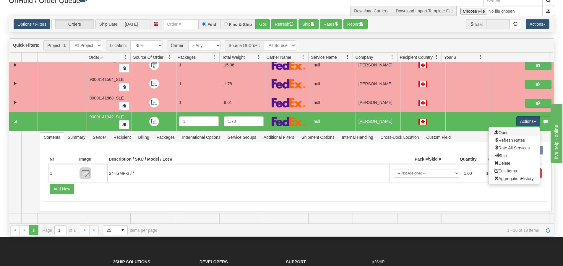
click at [512, 133] on link "Open" at bounding box center [514, 133] width 51 height 8
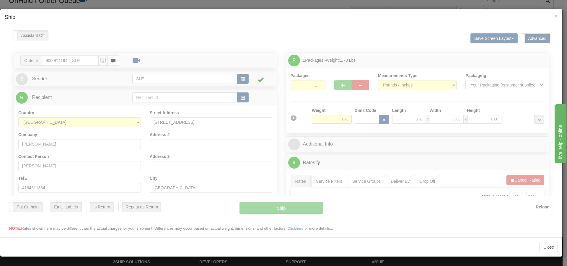
scroll to position [0, 0]
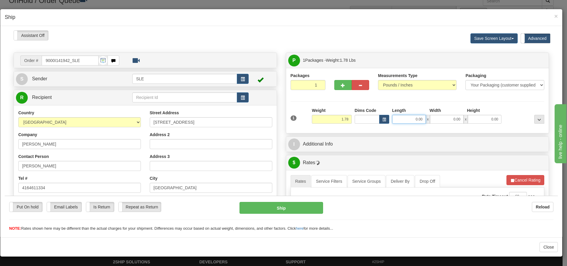
click at [411, 119] on input "0.00" at bounding box center [409, 119] width 34 height 9
type input "10.00"
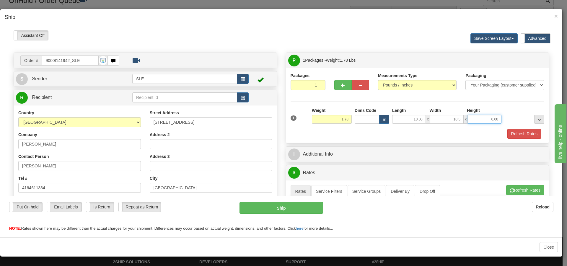
type input "10.50"
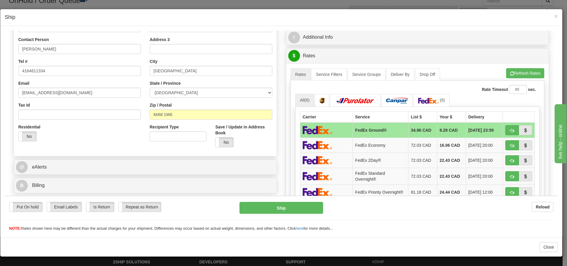
scroll to position [118, 0]
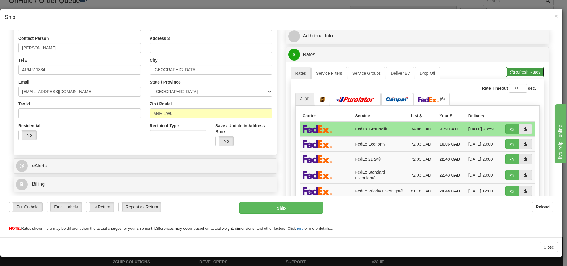
type input "3.00"
click at [519, 70] on button "Refresh Rates" at bounding box center [526, 72] width 38 height 10
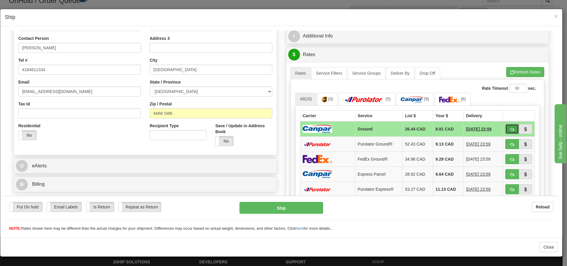
click at [510, 129] on span "button" at bounding box center [512, 129] width 4 height 4
type input "1"
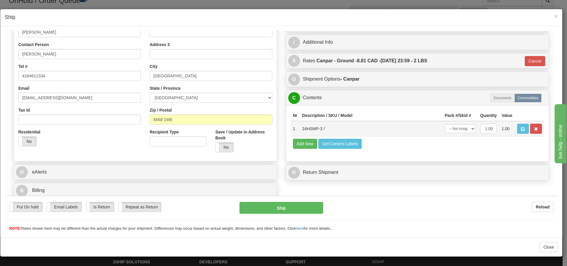
scroll to position [112, 0]
click at [467, 129] on select "-- Not Assigned -- Package 1" at bounding box center [460, 128] width 31 height 9
select select "0"
click at [445, 124] on select "-- Not Assigned -- Package 1" at bounding box center [460, 128] width 31 height 9
click at [309, 203] on button "Ship" at bounding box center [281, 208] width 83 height 12
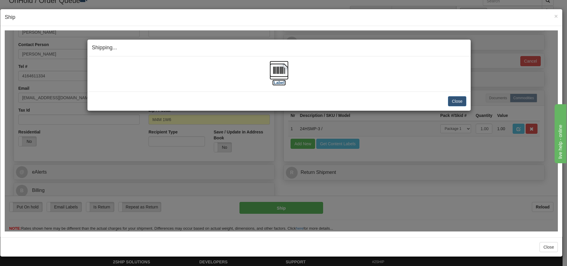
click at [282, 82] on label "[Label]" at bounding box center [279, 82] width 14 height 6
click at [454, 100] on button "Close" at bounding box center [457, 101] width 18 height 10
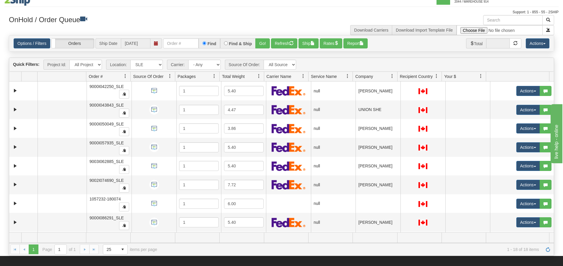
scroll to position [0, 0]
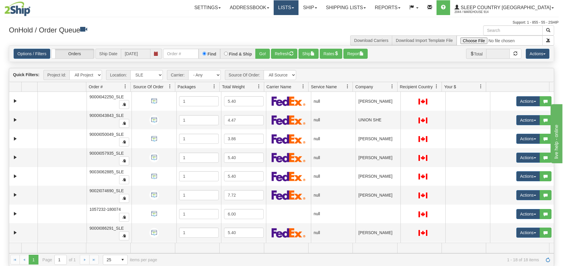
click at [298, 11] on link "Lists" at bounding box center [286, 7] width 25 height 15
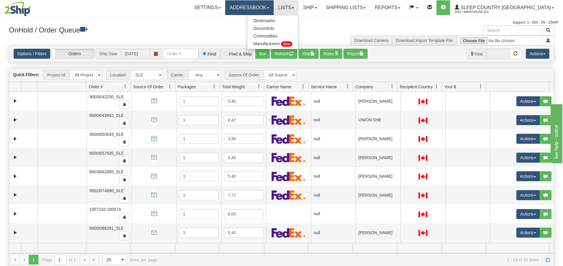
click at [273, 6] on link "Addressbook" at bounding box center [249, 7] width 48 height 15
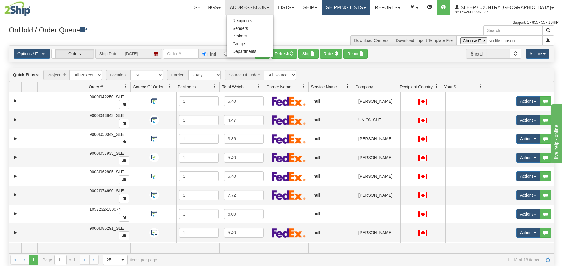
click at [370, 8] on link "Shipping lists" at bounding box center [346, 7] width 49 height 15
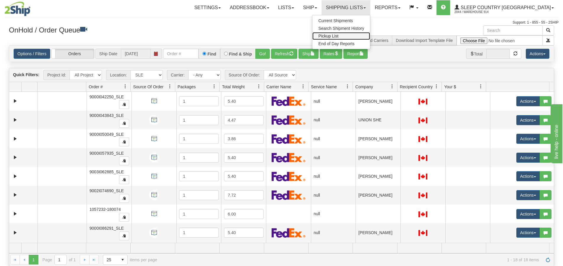
click at [370, 36] on link "Pickup List" at bounding box center [341, 36] width 58 height 8
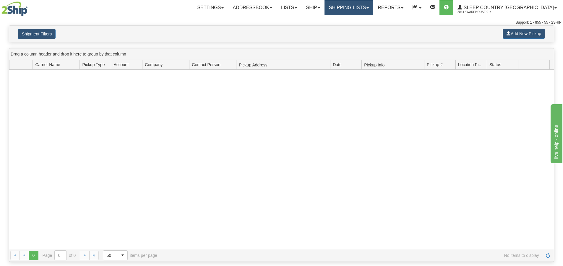
click at [373, 12] on link "Shipping lists" at bounding box center [348, 7] width 49 height 15
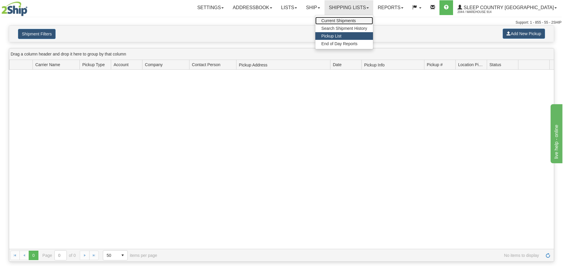
click at [356, 23] on span "Current Shipments" at bounding box center [338, 20] width 35 height 5
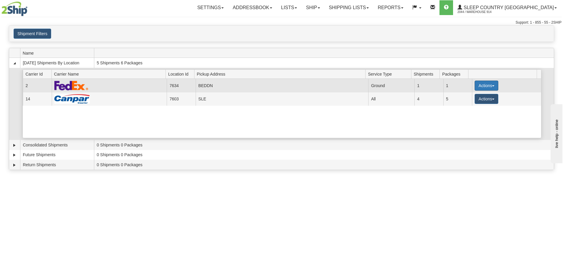
click at [475, 82] on button "Actions" at bounding box center [487, 86] width 24 height 10
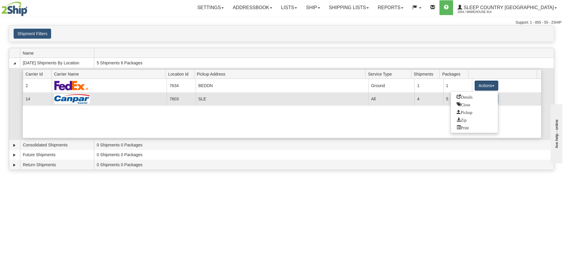
click at [372, 103] on td "All" at bounding box center [391, 99] width 46 height 13
click at [308, 98] on td "SLE" at bounding box center [282, 99] width 173 height 13
click at [482, 98] on button "Actions" at bounding box center [487, 99] width 24 height 10
click at [467, 116] on span "Close" at bounding box center [464, 118] width 14 height 4
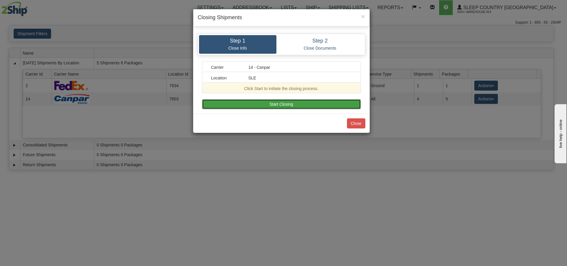
click at [303, 102] on button "Start Closing" at bounding box center [281, 104] width 159 height 10
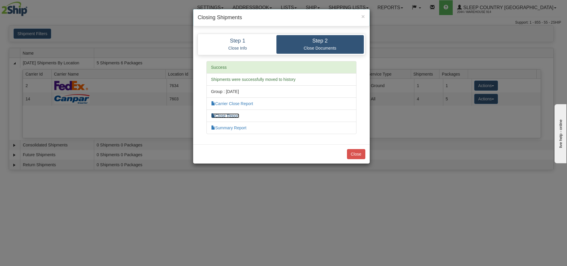
click at [236, 114] on link "Close Report" at bounding box center [225, 115] width 28 height 5
click at [362, 157] on button "Close" at bounding box center [356, 154] width 18 height 10
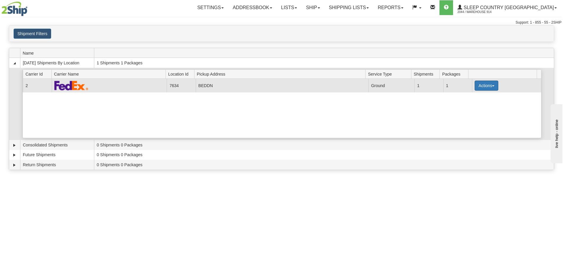
click at [488, 87] on button "Actions" at bounding box center [487, 86] width 24 height 10
click at [470, 105] on span "Close" at bounding box center [464, 104] width 14 height 4
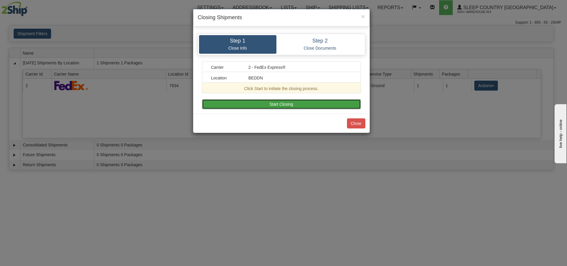
click at [318, 108] on button "Start Closing" at bounding box center [281, 104] width 159 height 10
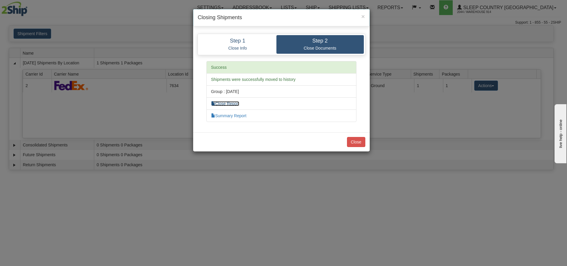
click at [235, 104] on link "Close Report" at bounding box center [225, 103] width 28 height 5
click at [353, 142] on button "Close" at bounding box center [356, 142] width 18 height 10
